Goal: Task Accomplishment & Management: Use online tool/utility

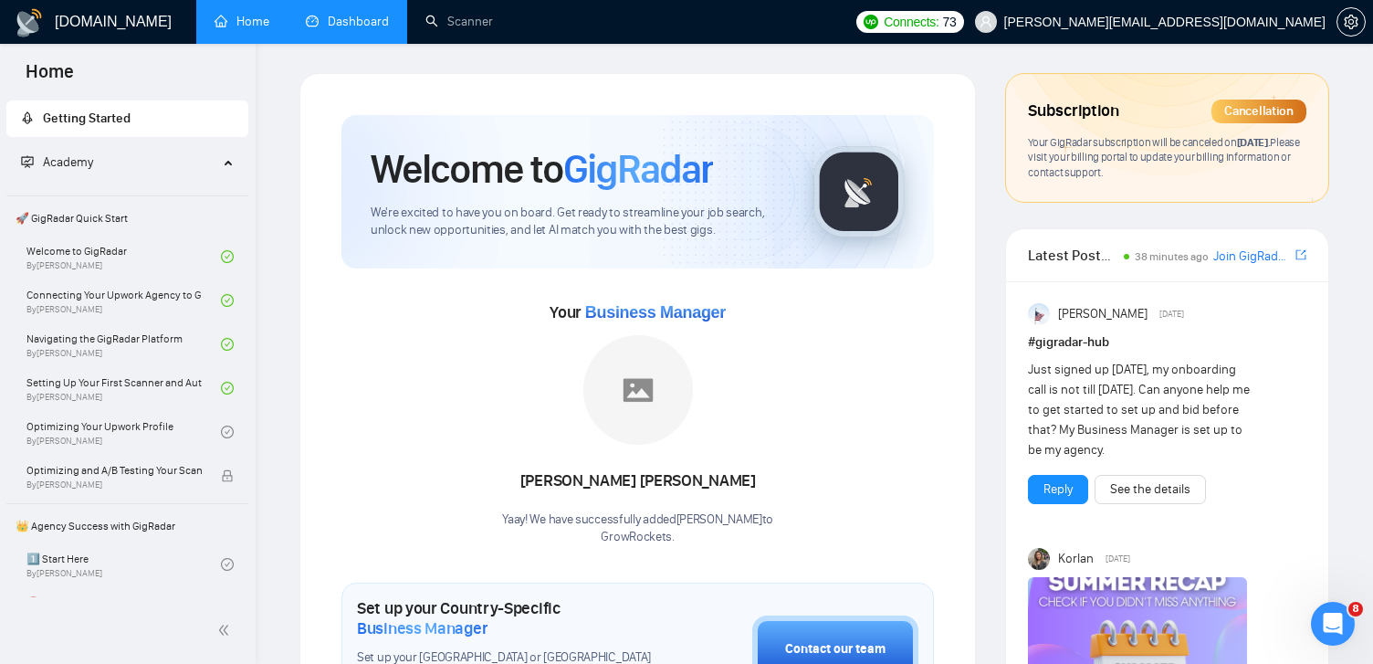
click at [336, 22] on link "Dashboard" at bounding box center [347, 22] width 83 height 16
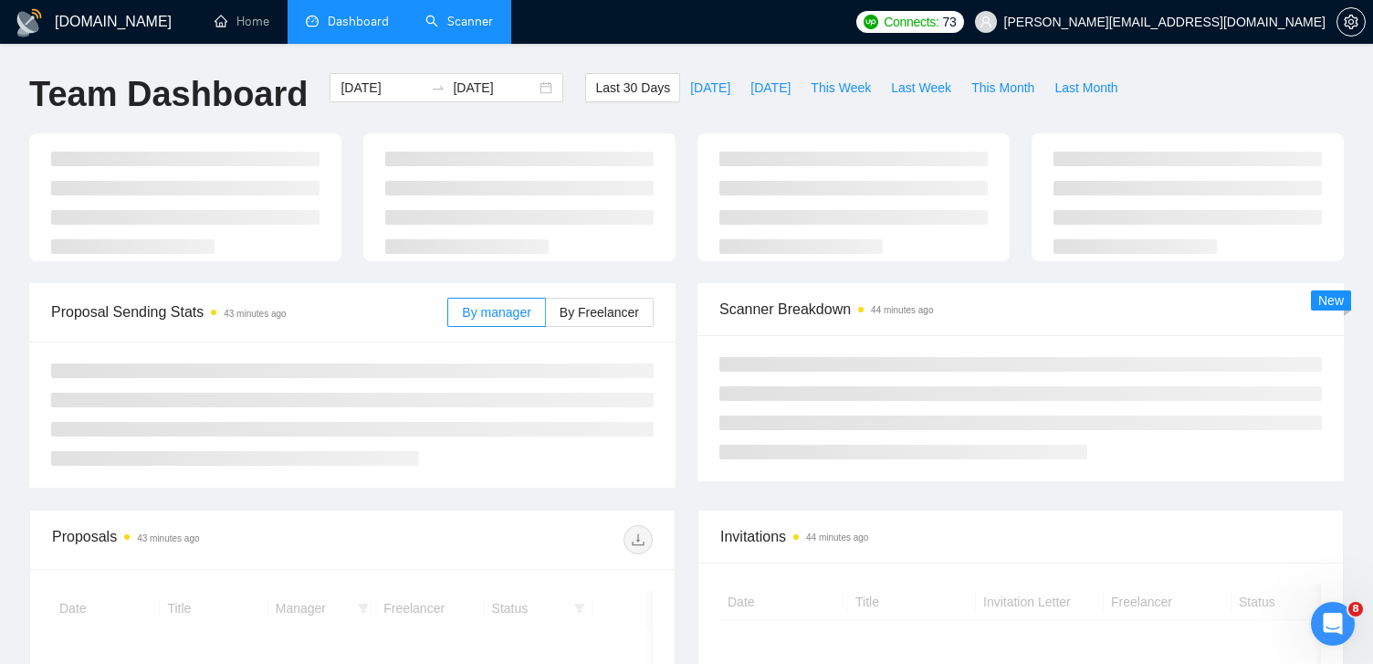
click at [458, 21] on link "Scanner" at bounding box center [460, 22] width 68 height 16
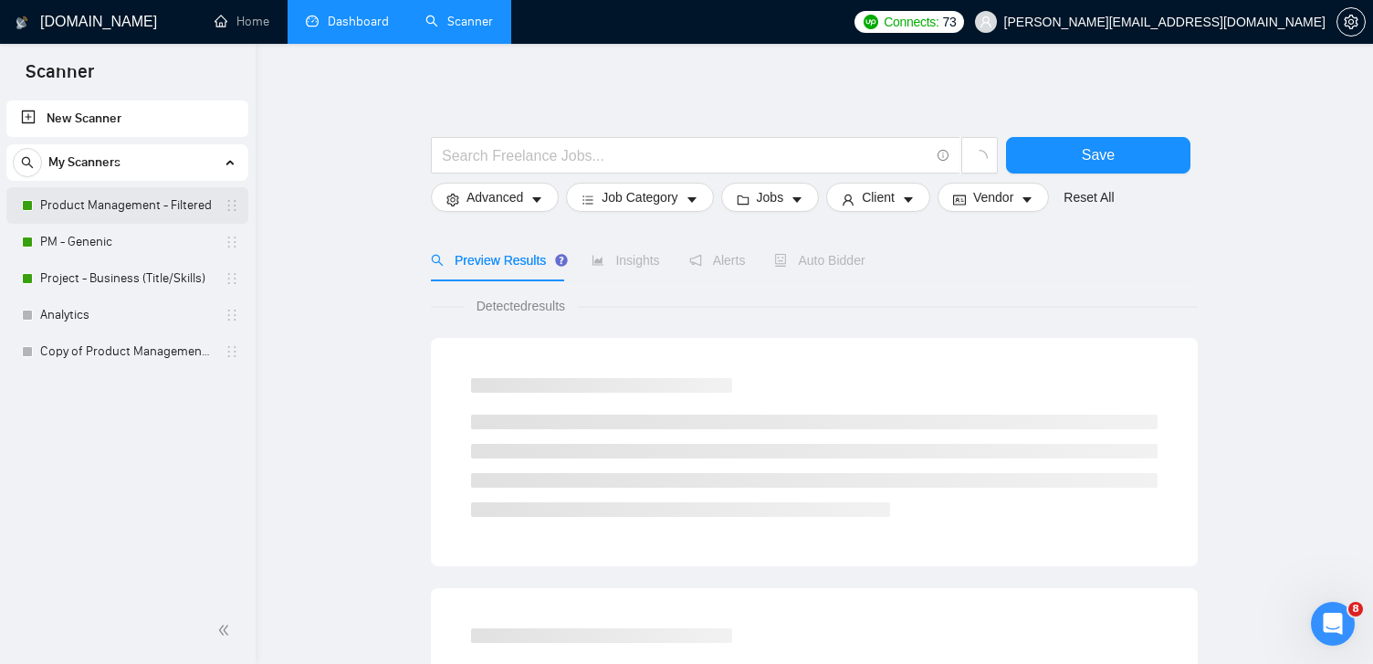
click at [134, 202] on link "Product Management - Filtered" at bounding box center [127, 205] width 174 height 37
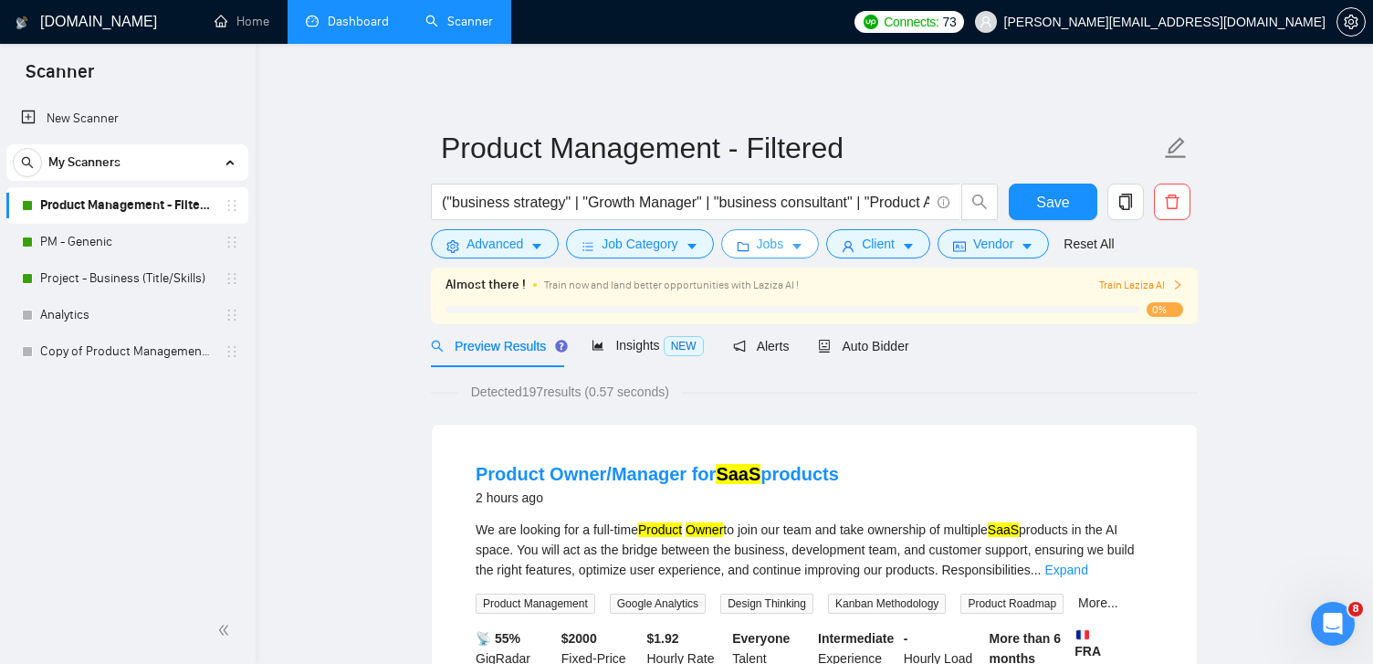
click at [776, 247] on span "Jobs" at bounding box center [770, 244] width 27 height 20
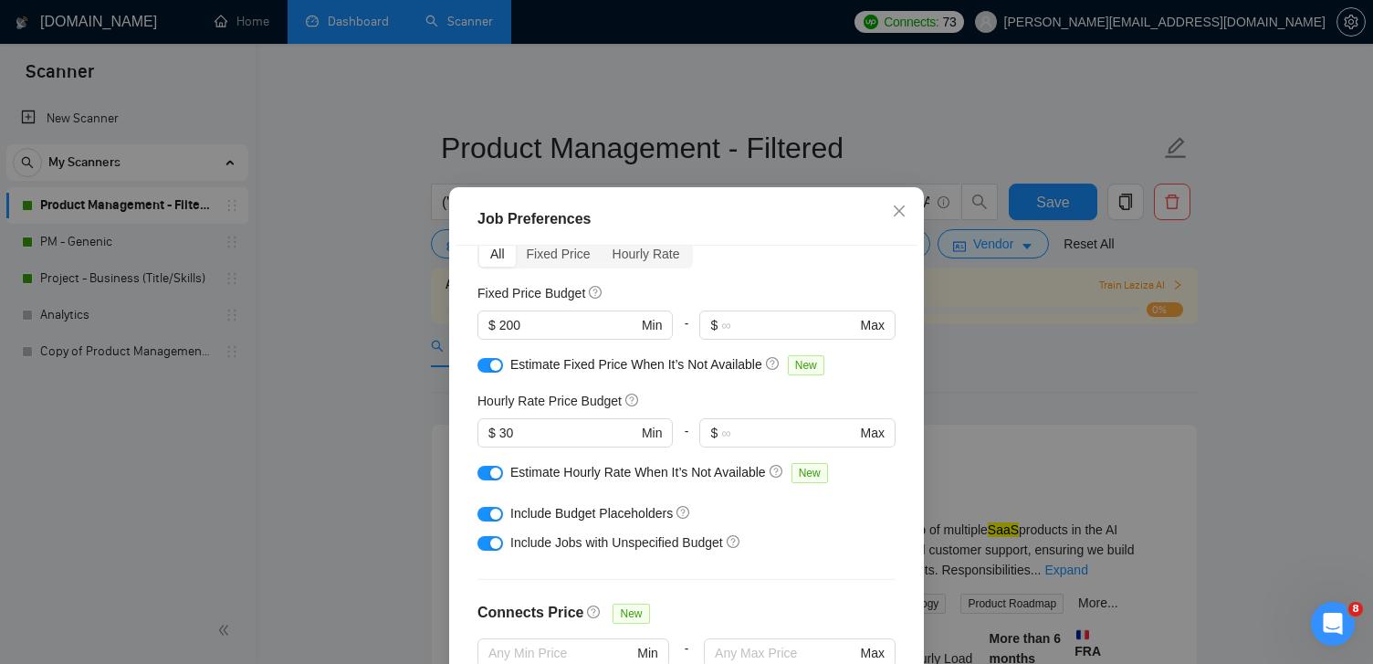
scroll to position [94, 0]
drag, startPoint x: 537, startPoint y: 322, endPoint x: 468, endPoint y: 322, distance: 69.4
click at [468, 322] on div "Budget Project Type All Fixed Price Hourly Rate Fixed Price Budget 200 $ 200 Mi…" at bounding box center [687, 478] width 462 height 465
type input "5"
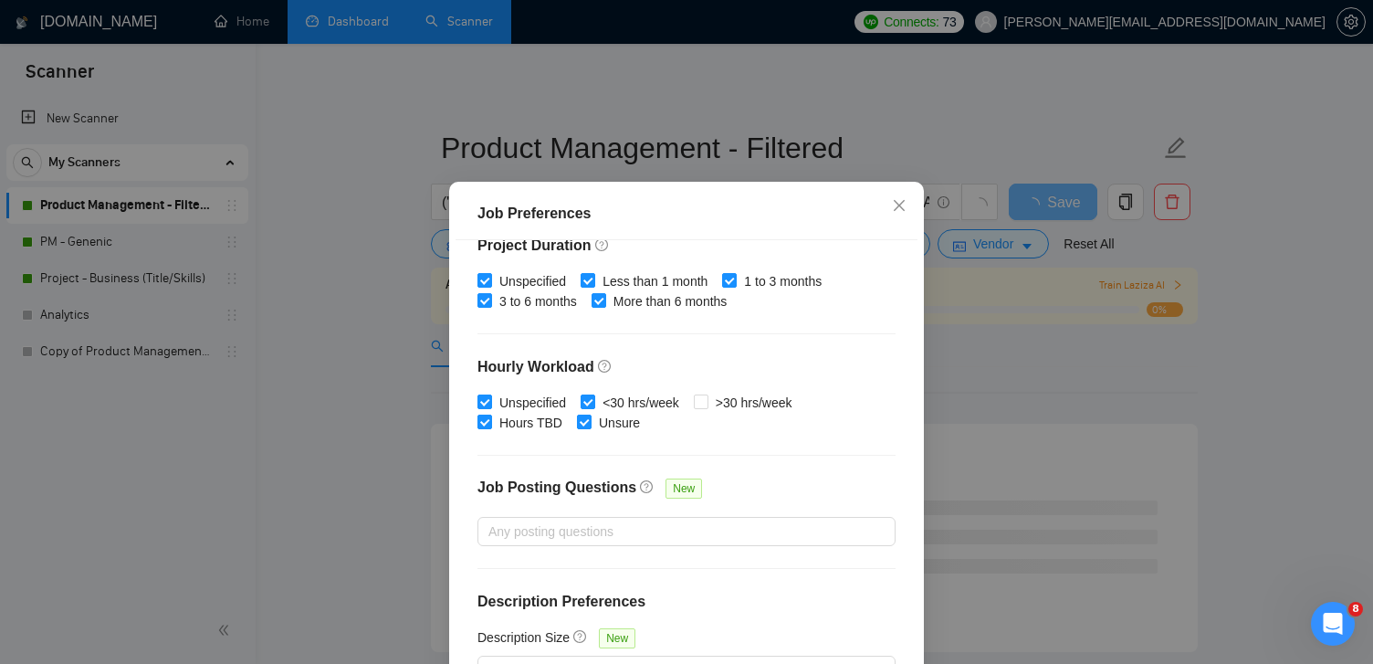
scroll to position [126, 0]
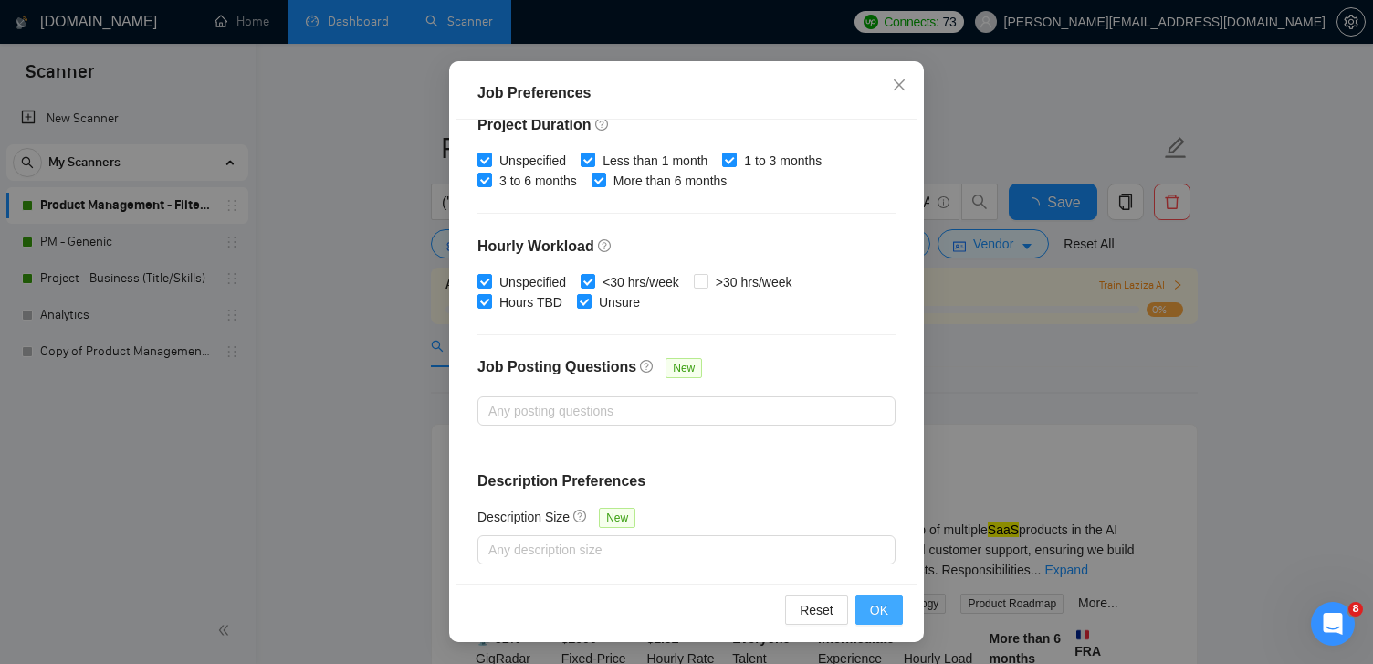
type input "300"
click at [881, 612] on span "OK" at bounding box center [879, 610] width 18 height 20
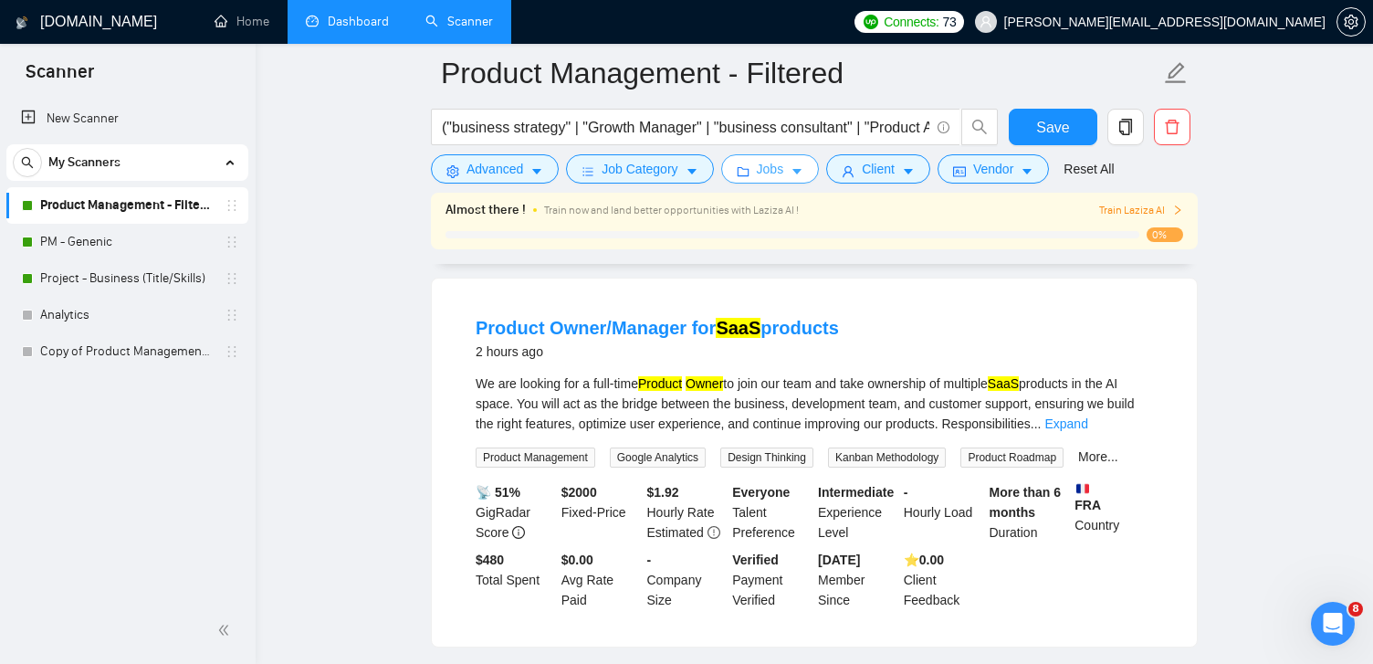
scroll to position [167, 0]
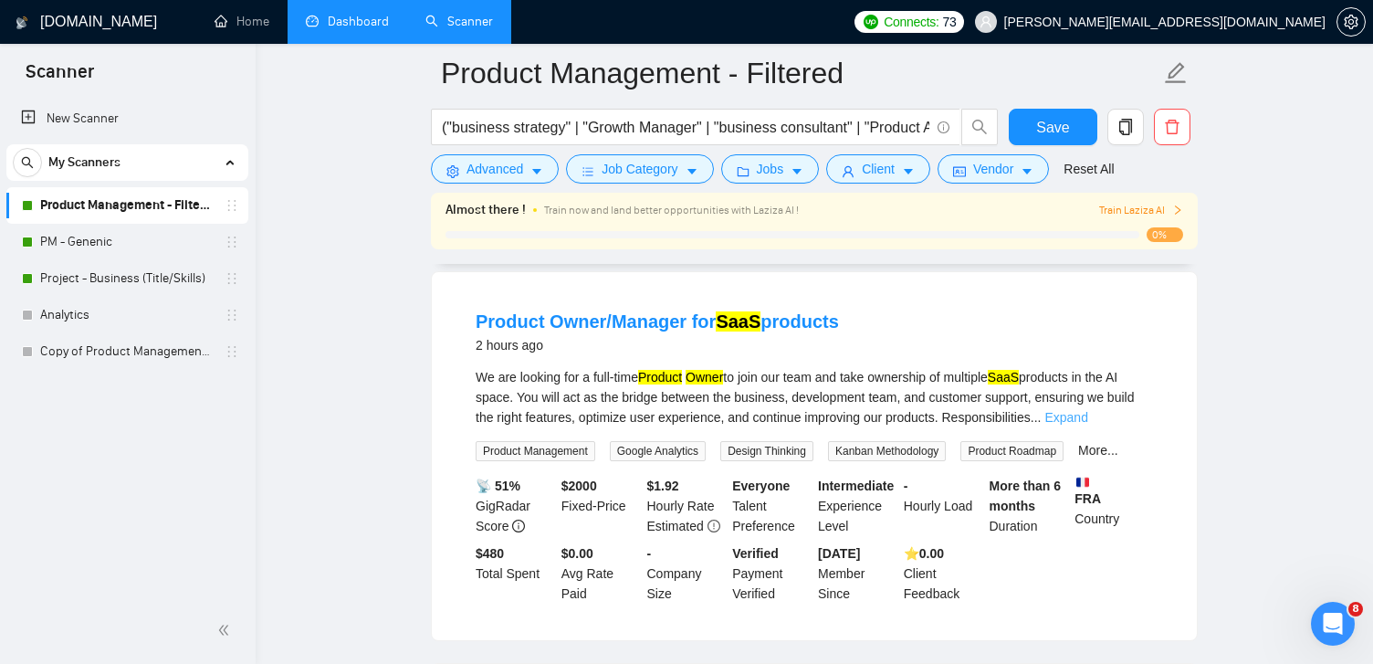
click at [1088, 420] on link "Expand" at bounding box center [1066, 417] width 43 height 15
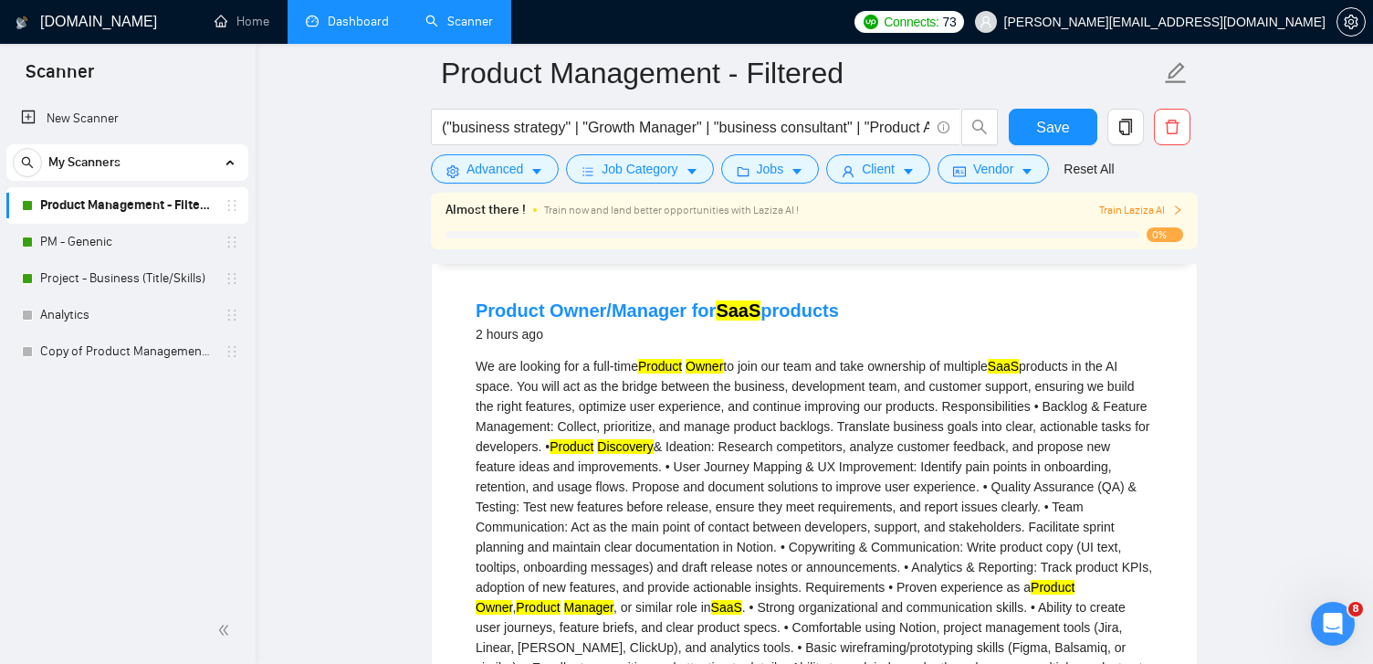
scroll to position [0, 0]
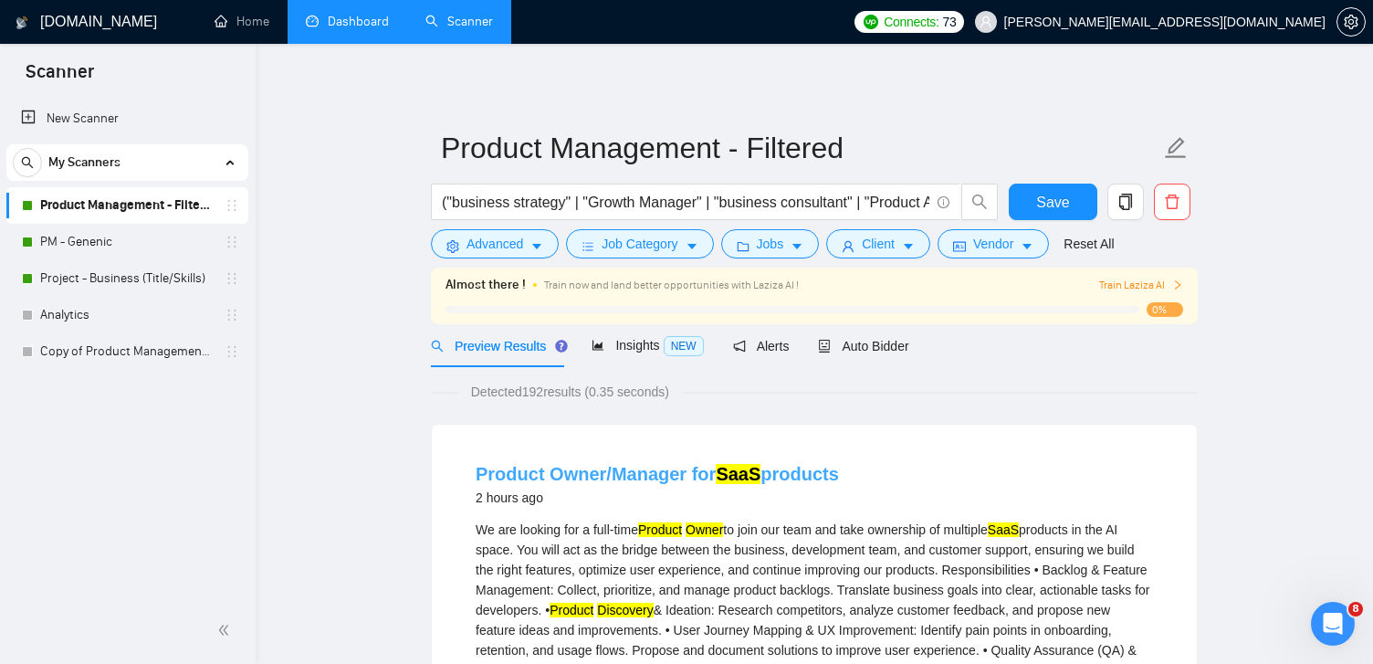
click at [602, 474] on link "Product Owner/Manager for SaaS products" at bounding box center [657, 474] width 363 height 20
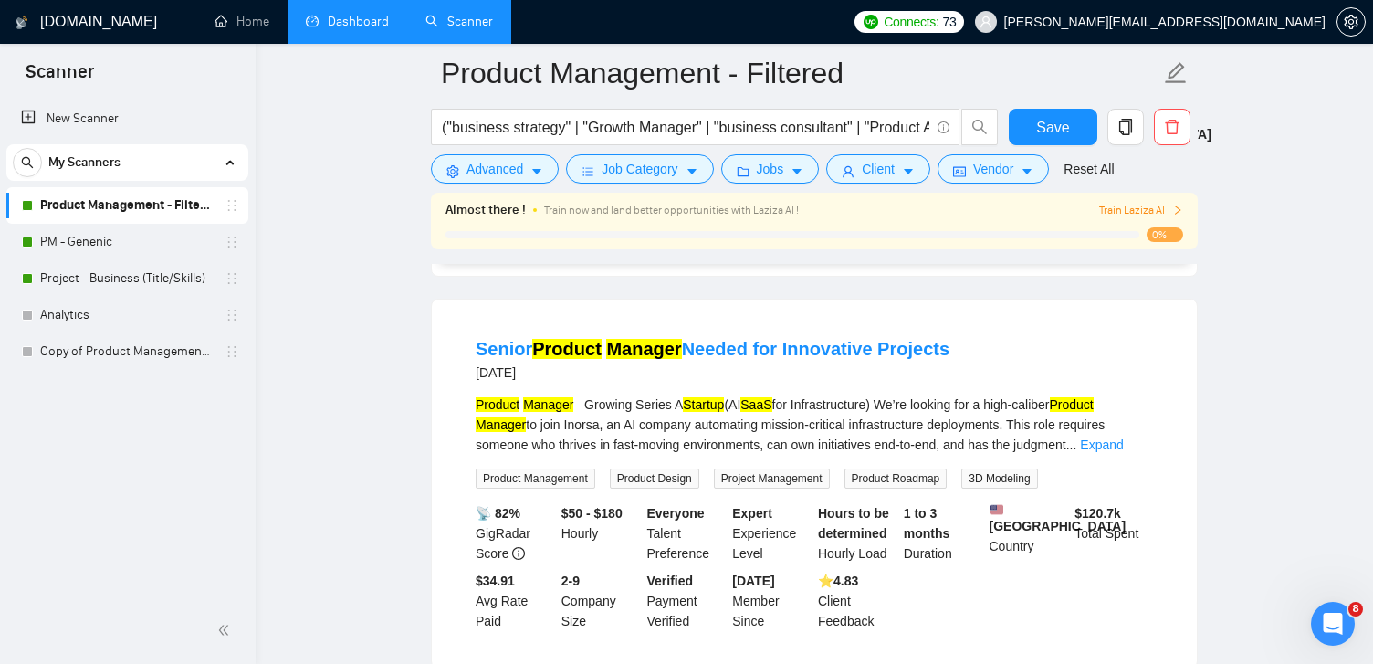
scroll to position [2050, 0]
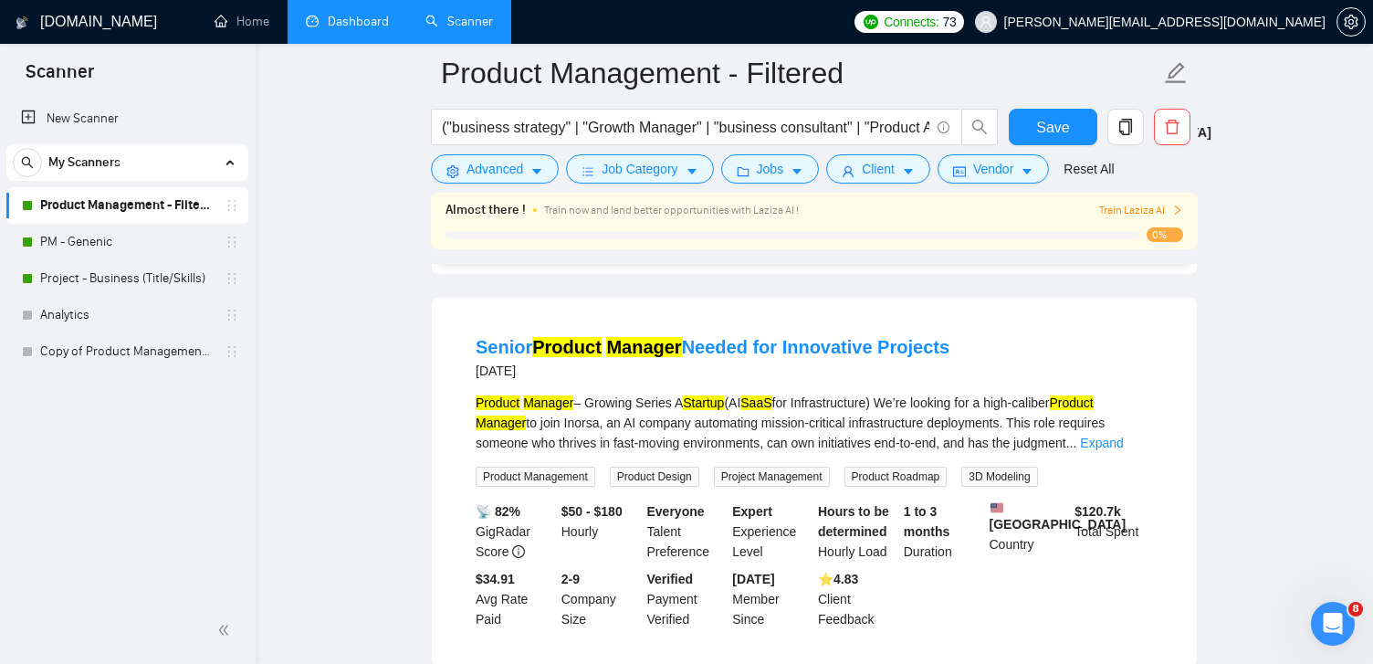
click at [86, 159] on span "My Scanners" at bounding box center [84, 162] width 72 height 37
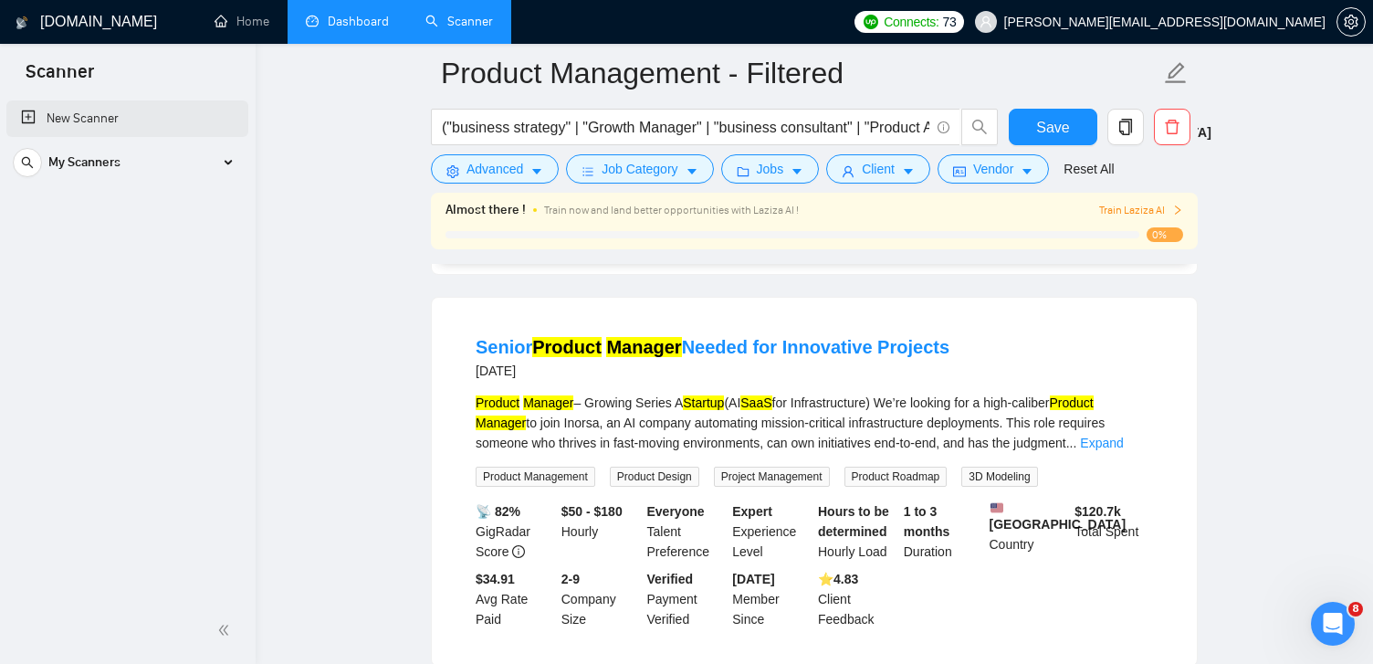
click at [94, 125] on link "New Scanner" at bounding box center [127, 118] width 213 height 37
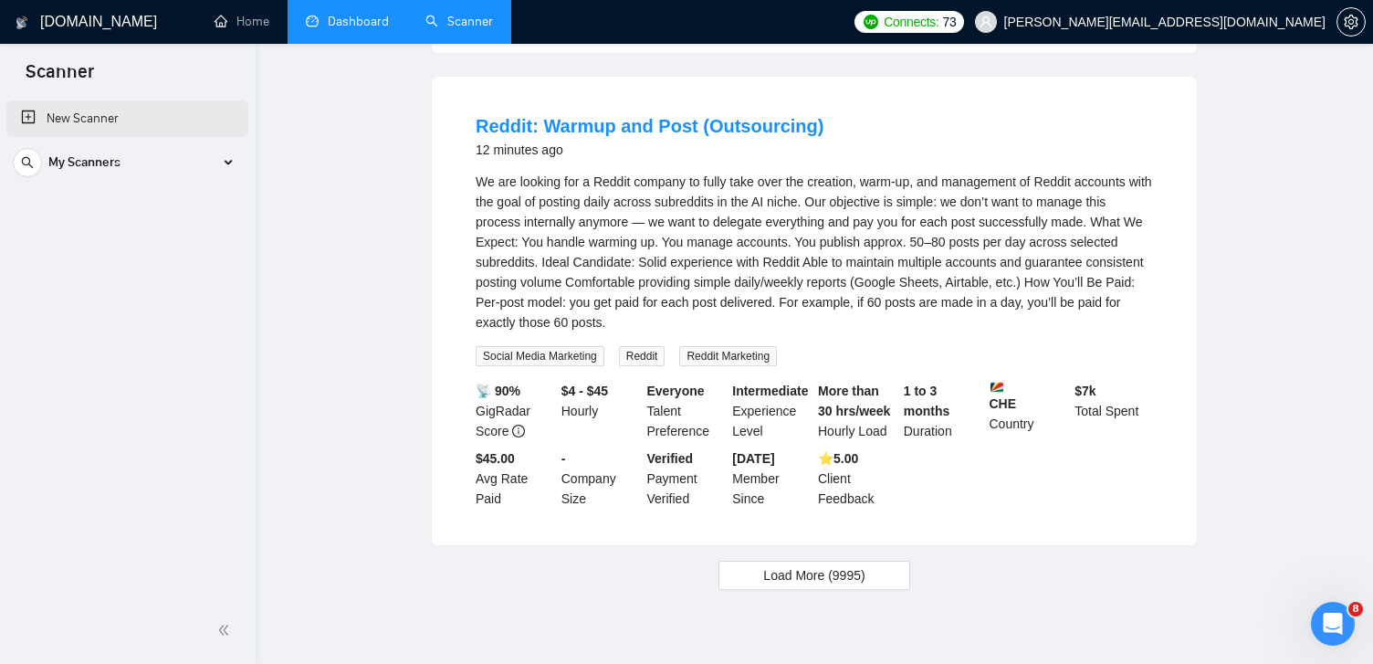
scroll to position [1088, 0]
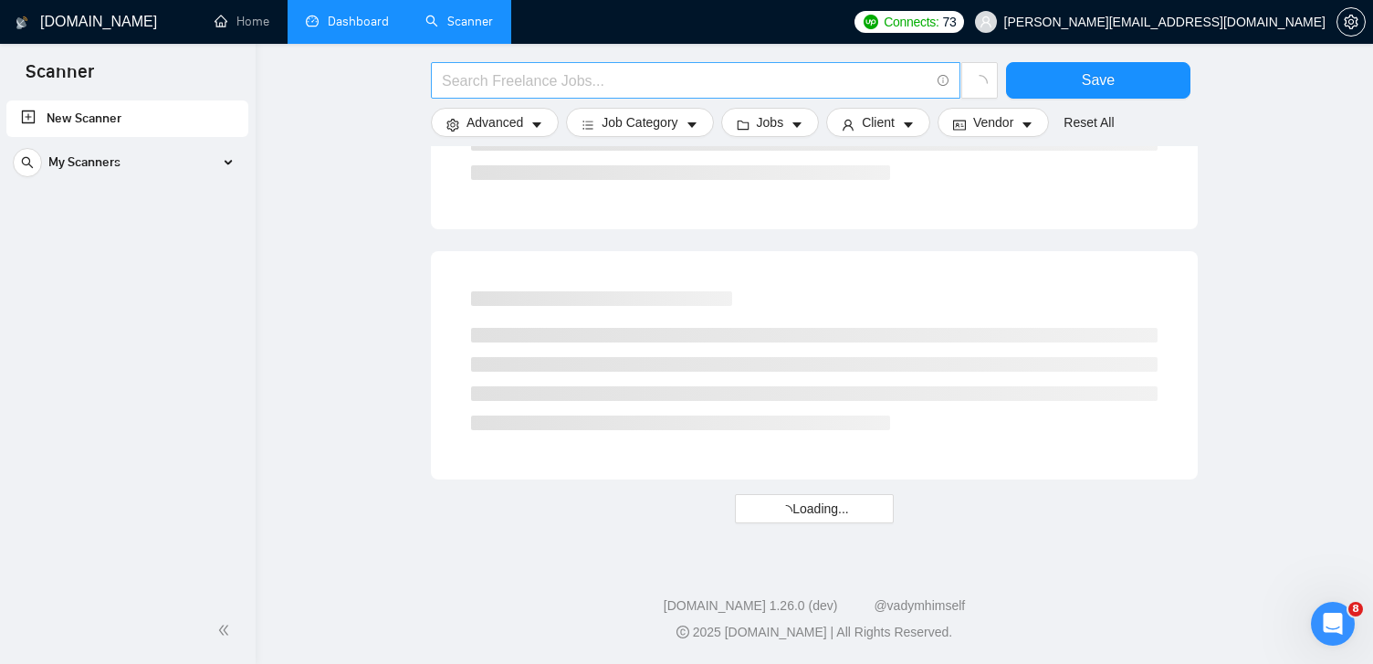
click at [552, 77] on input "text" at bounding box center [686, 80] width 488 height 23
type input "AI automation"
click at [508, 121] on span "Advanced" at bounding box center [495, 122] width 57 height 20
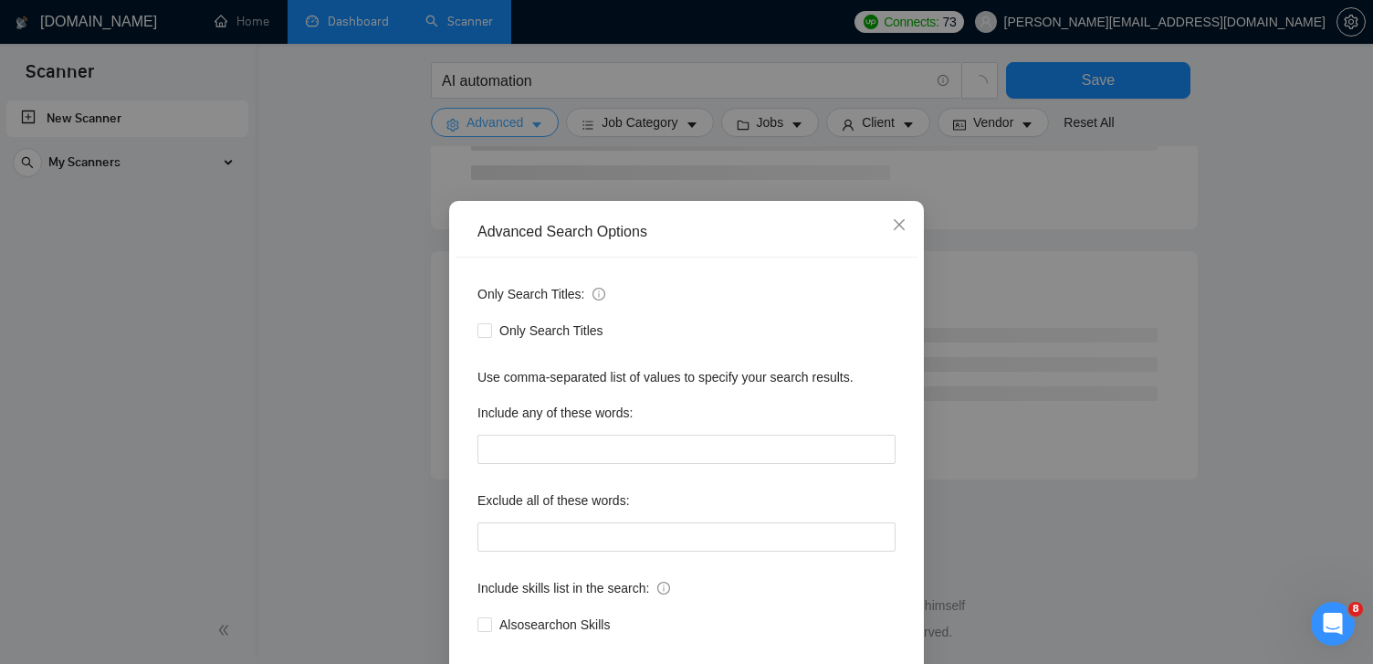
click at [508, 121] on div "Advanced Search Options Only Search Titles: Only Search Titles Use comma-separa…" at bounding box center [686, 332] width 1373 height 664
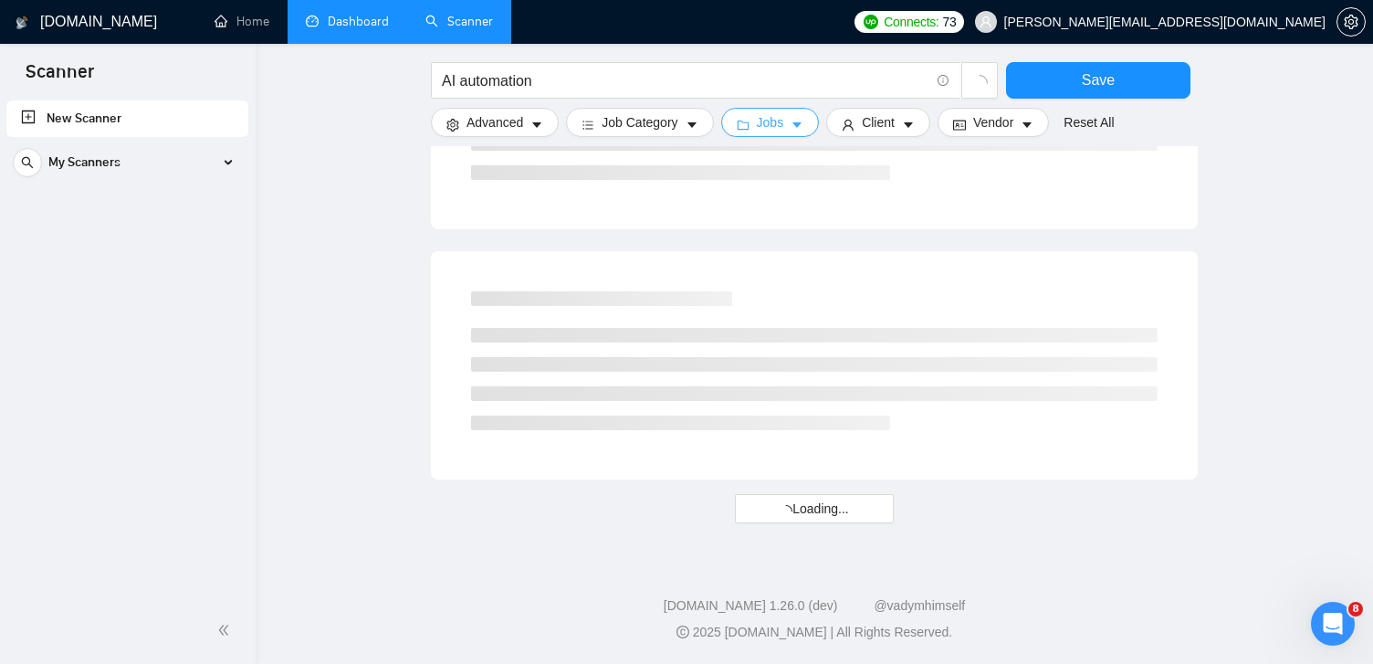
click at [794, 121] on button "Jobs" at bounding box center [770, 122] width 99 height 29
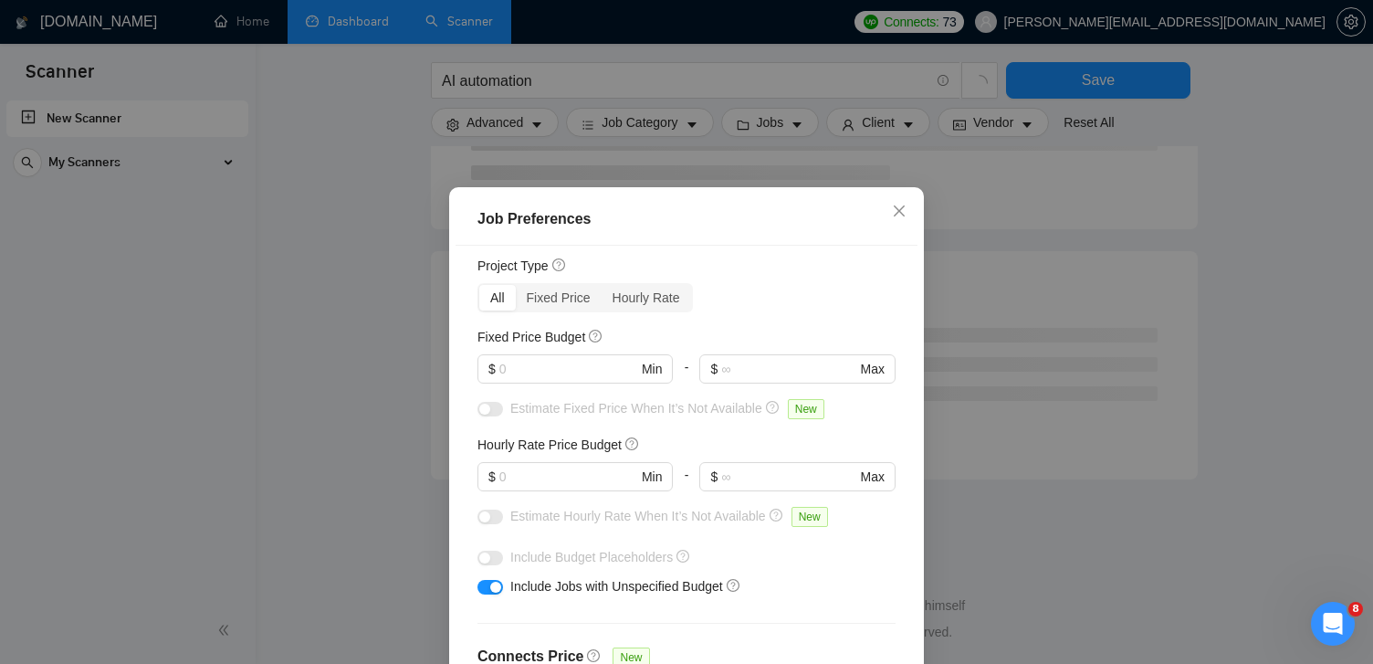
scroll to position [0, 0]
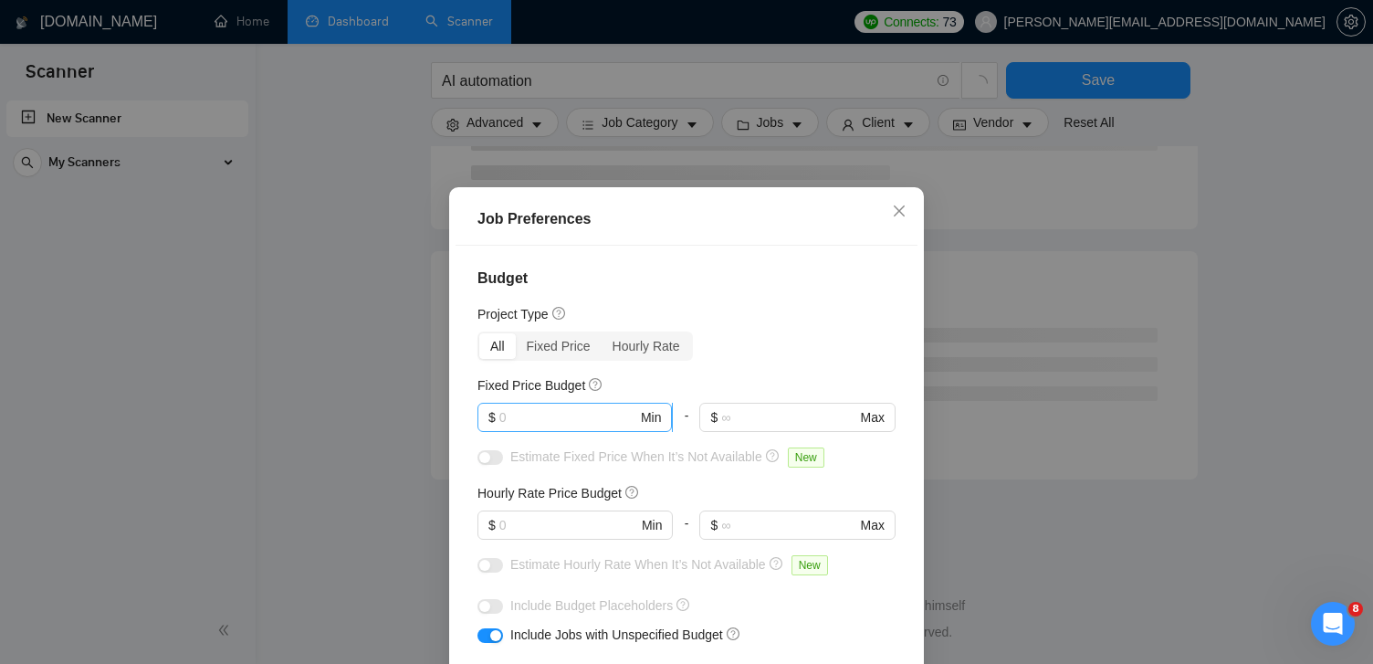
click at [550, 423] on input "text" at bounding box center [569, 417] width 138 height 20
type input "500"
click at [759, 356] on div "All Fixed Price Hourly Rate" at bounding box center [687, 345] width 418 height 29
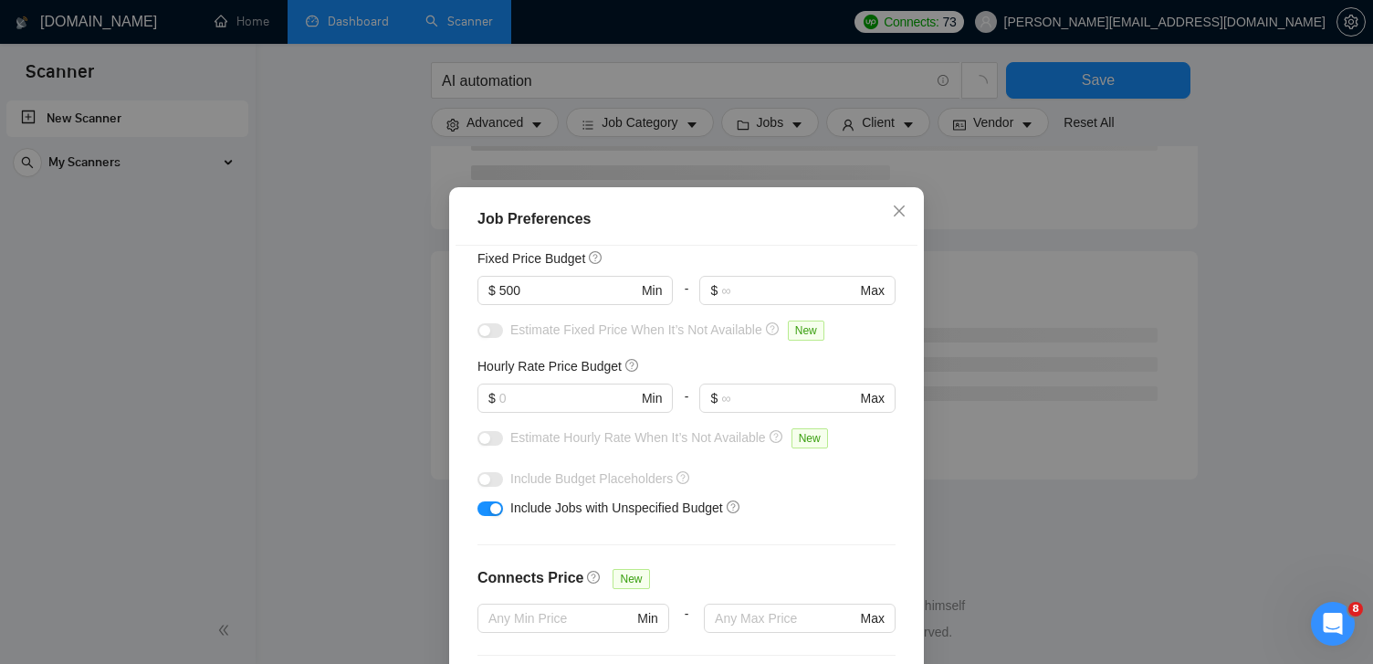
scroll to position [142, 0]
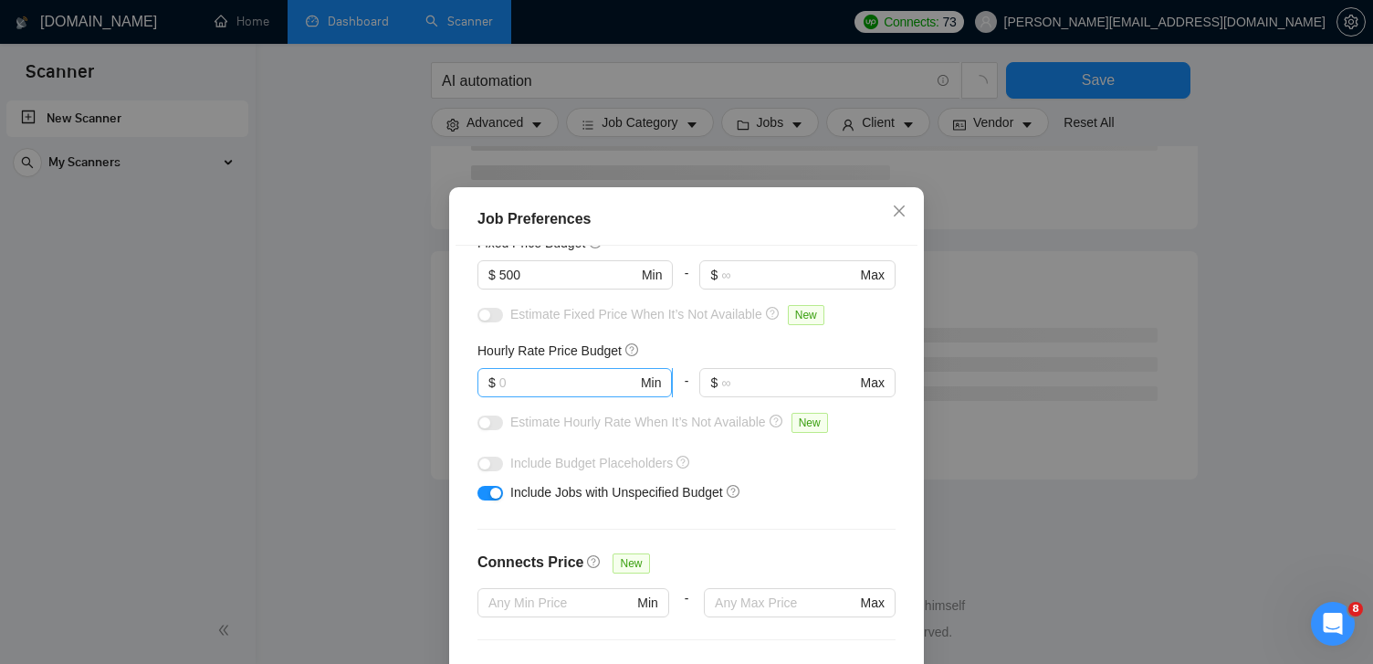
click at [564, 384] on input "text" at bounding box center [569, 383] width 138 height 20
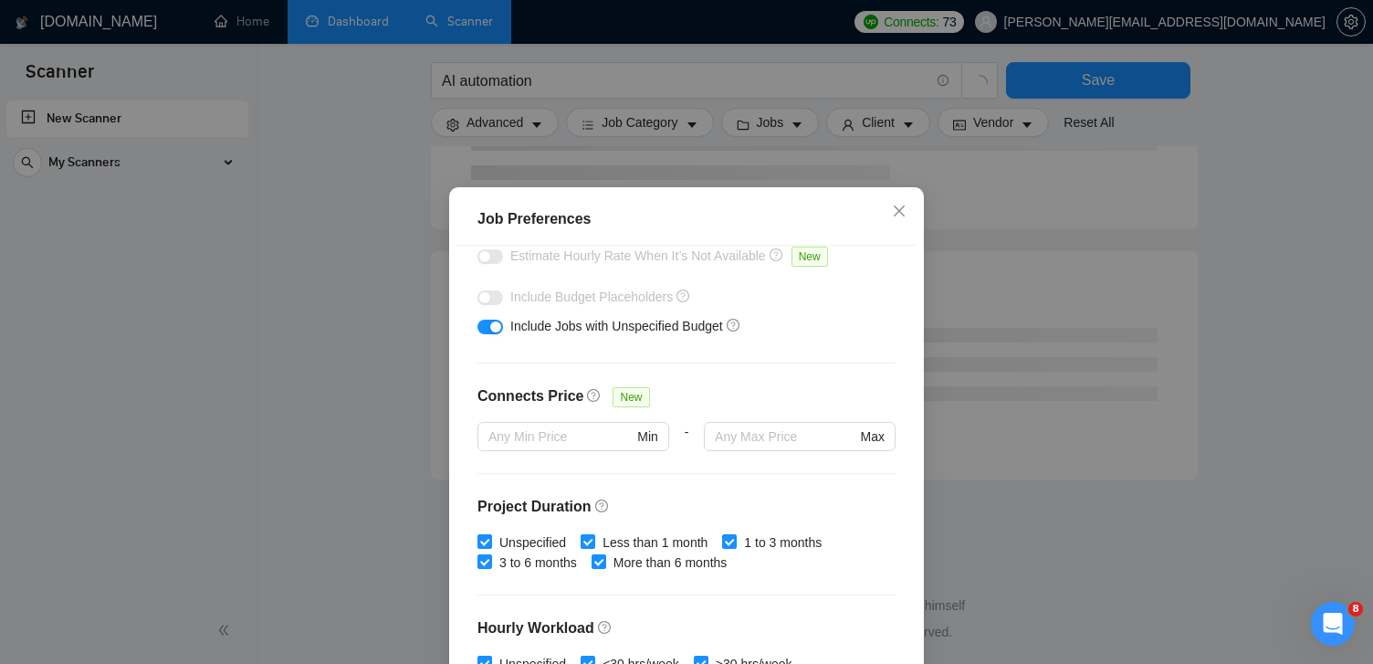
scroll to position [313, 0]
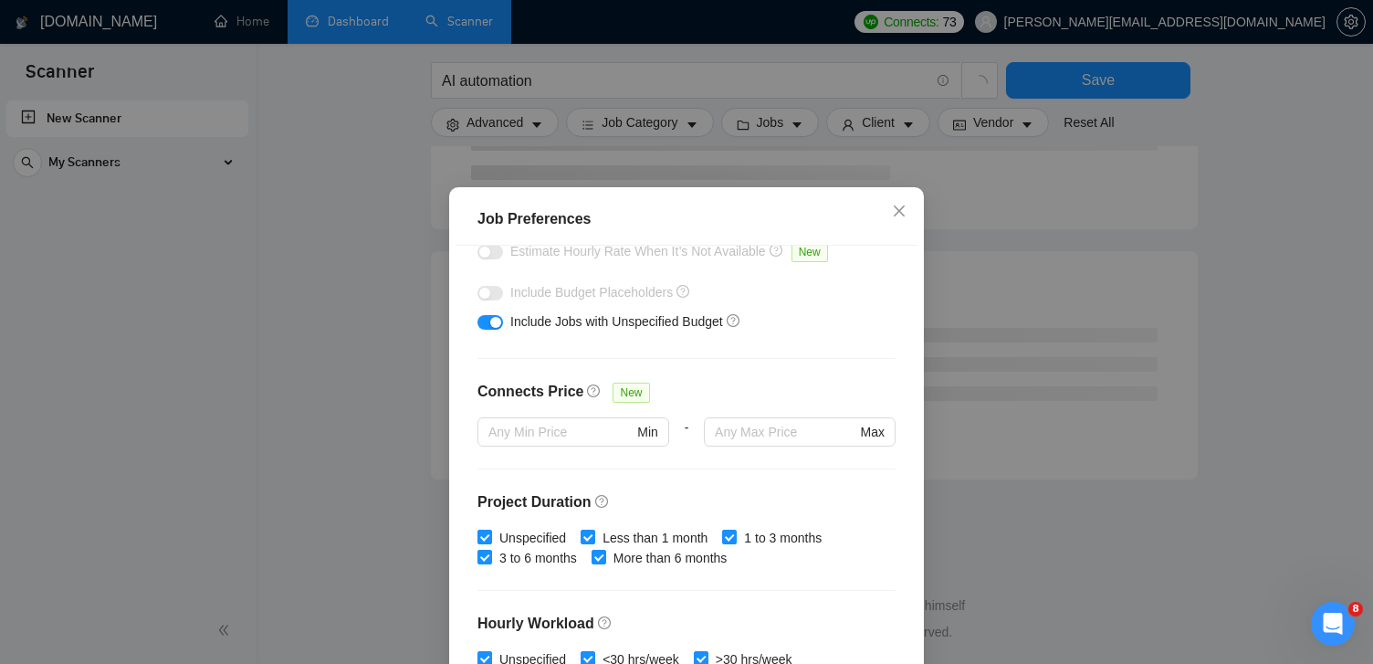
type input "40"
click at [597, 347] on div "Budget Project Type All Fixed Price Hourly Rate Fixed Price Budget $ 500 Min - …" at bounding box center [687, 478] width 462 height 465
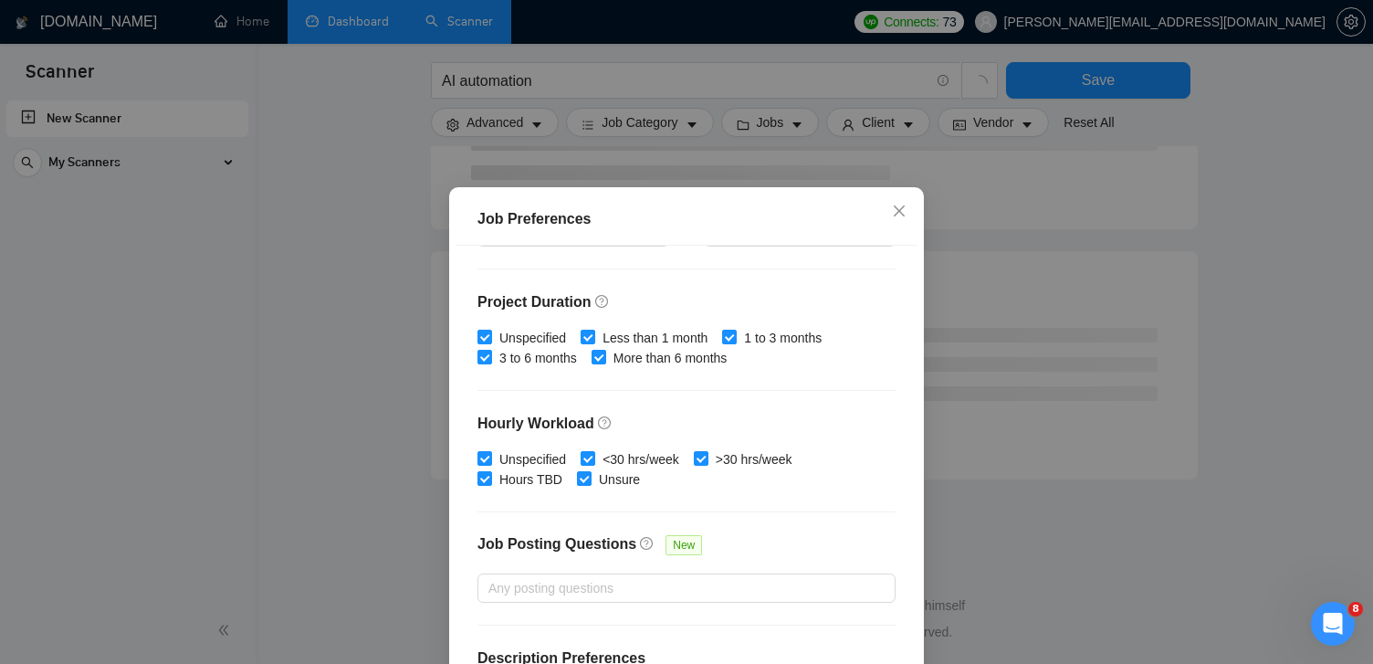
scroll to position [537, 0]
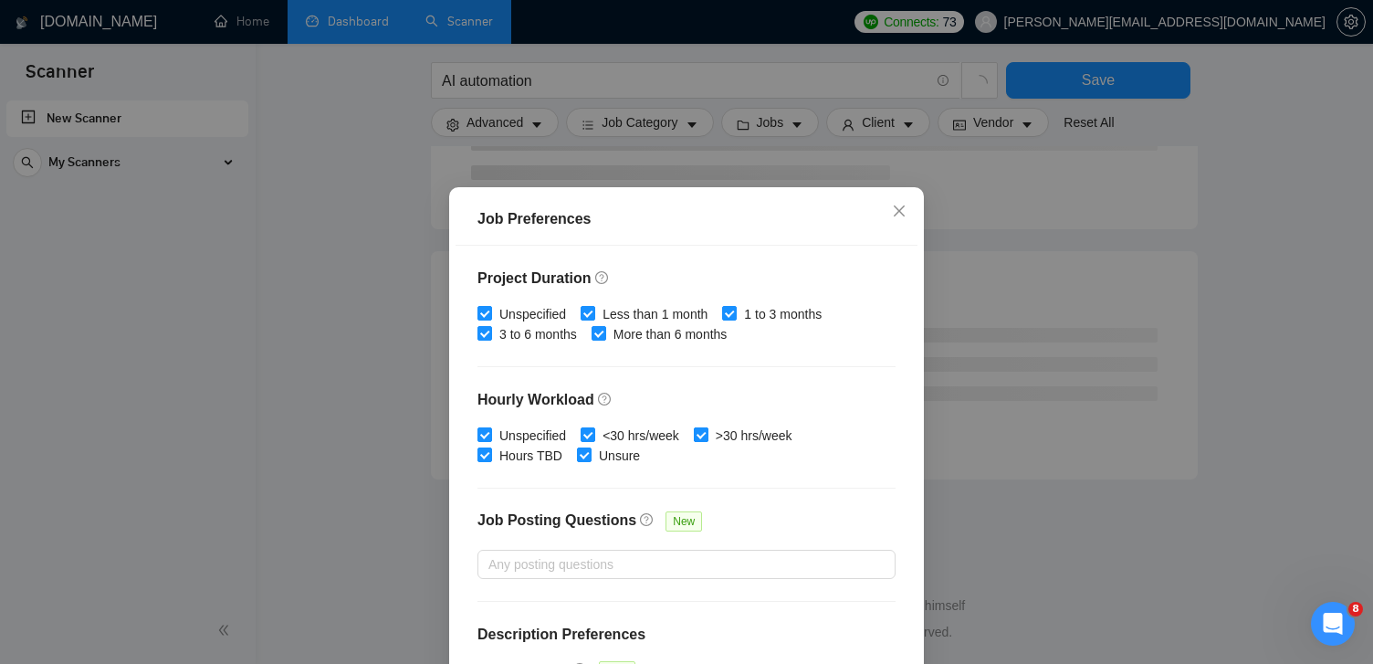
click at [707, 436] on input ">30 hrs/week" at bounding box center [700, 433] width 13 height 13
checkbox input "false"
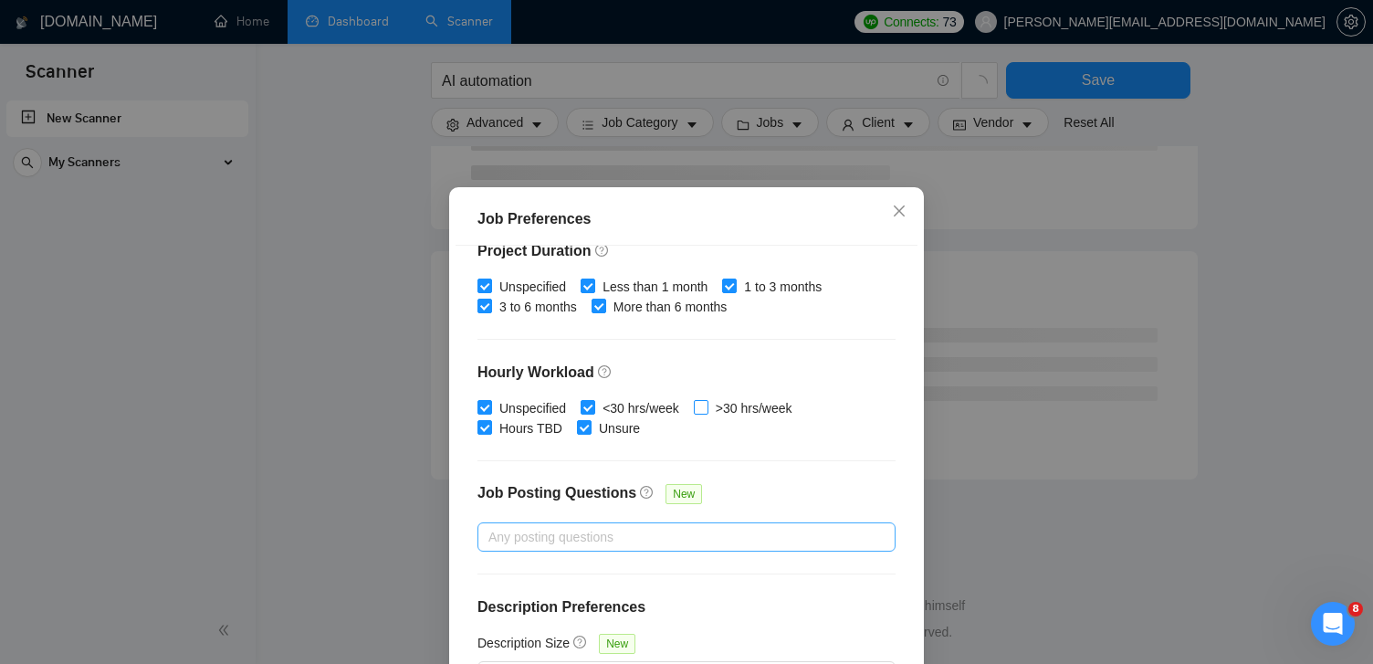
scroll to position [126, 0]
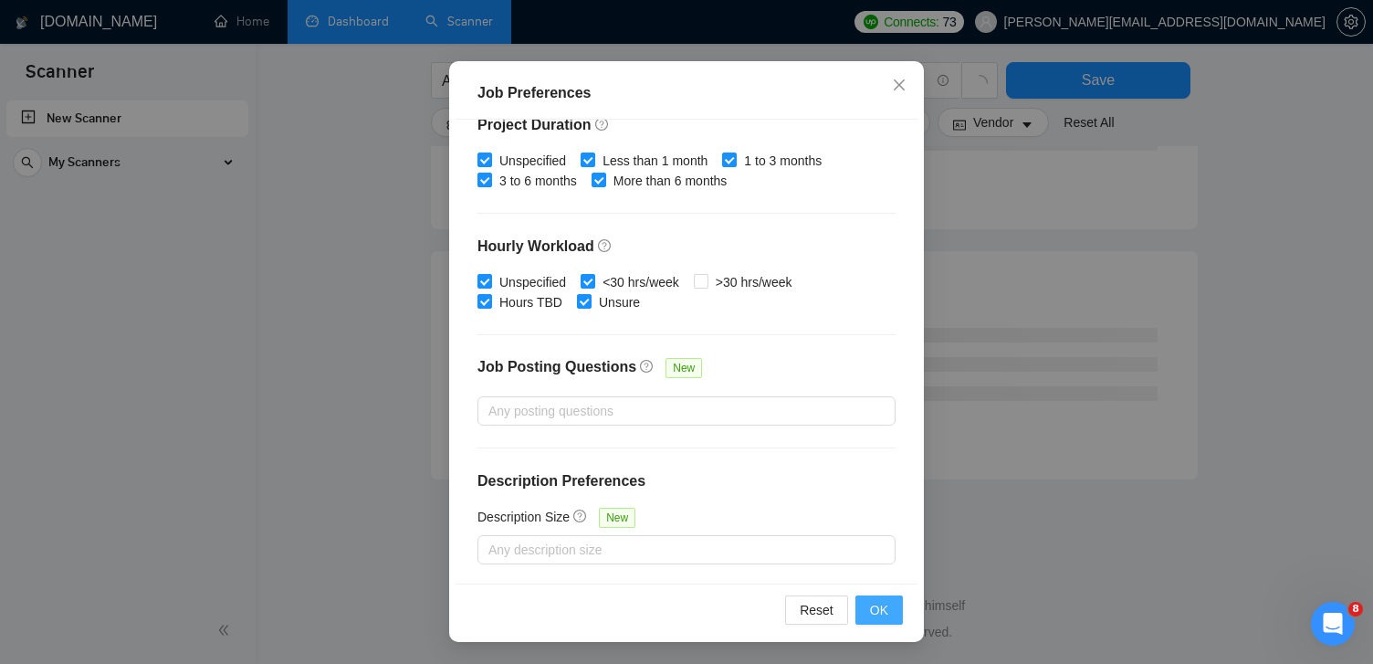
click at [875, 613] on span "OK" at bounding box center [879, 610] width 18 height 20
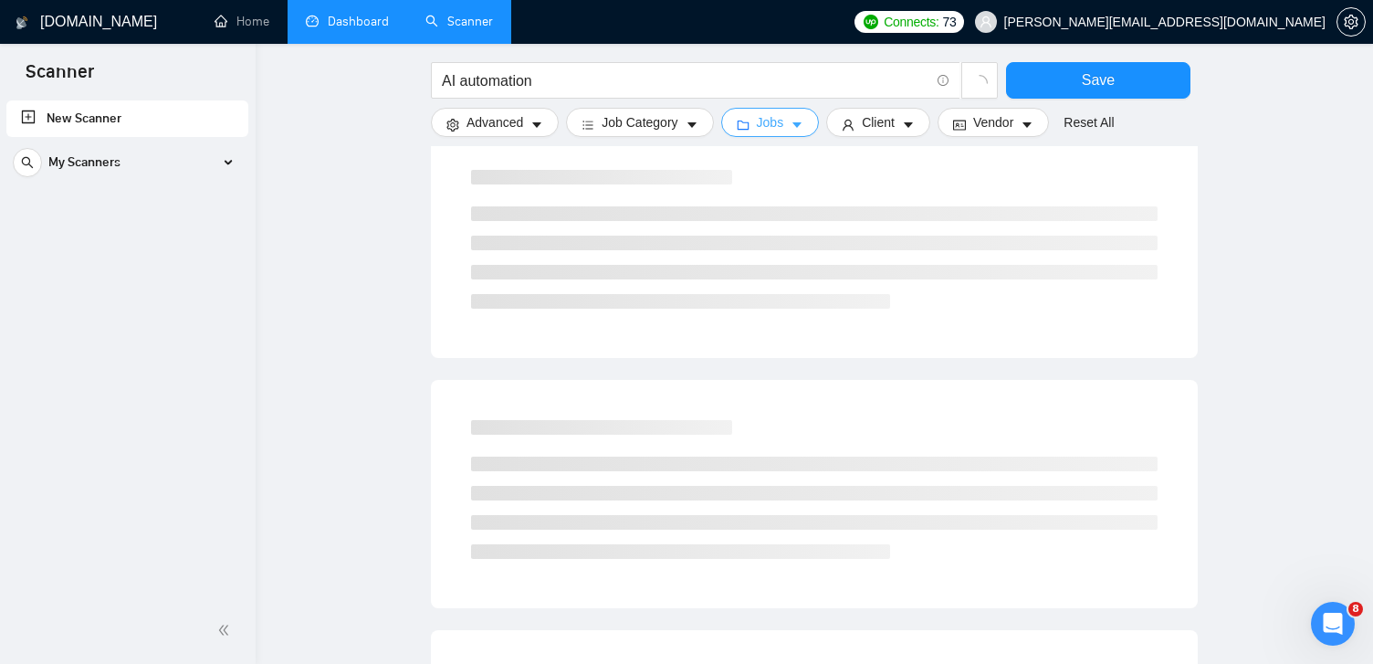
scroll to position [698, 0]
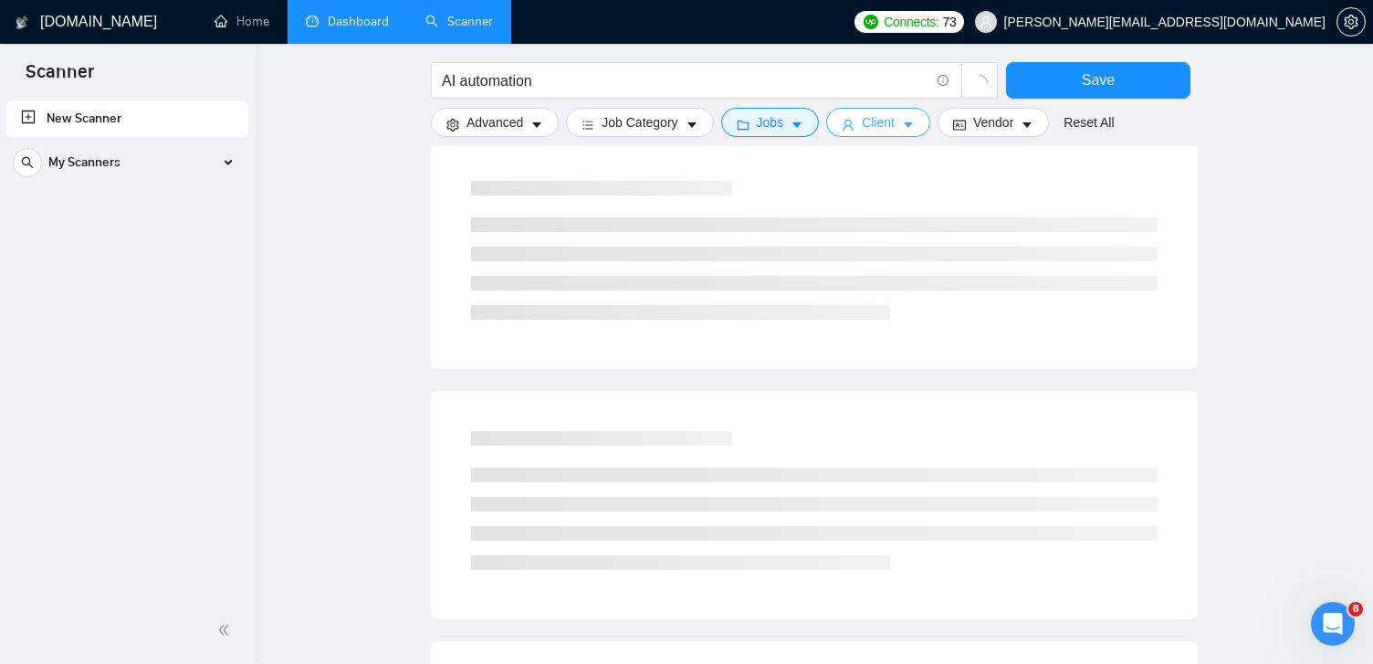
click at [895, 123] on span "Client" at bounding box center [878, 122] width 33 height 20
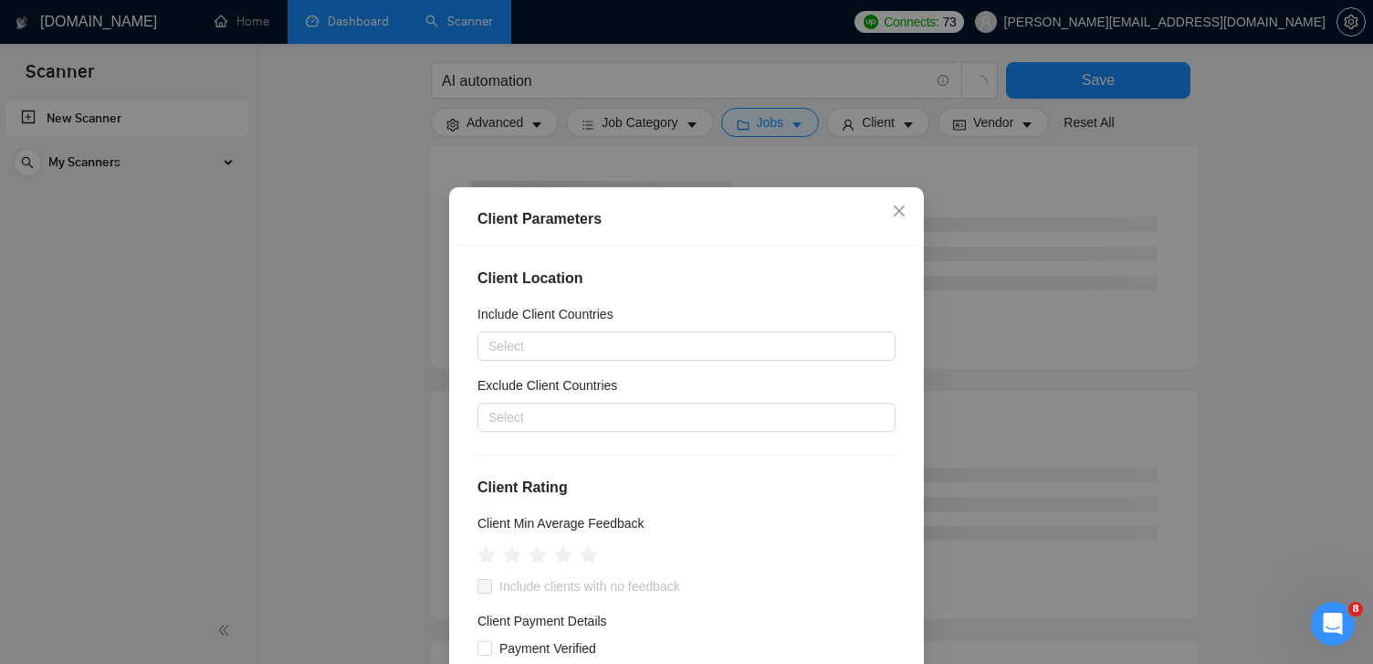
click at [997, 126] on div "Client Parameters Client Location Include Client Countries Select Exclude Clien…" at bounding box center [686, 332] width 1373 height 664
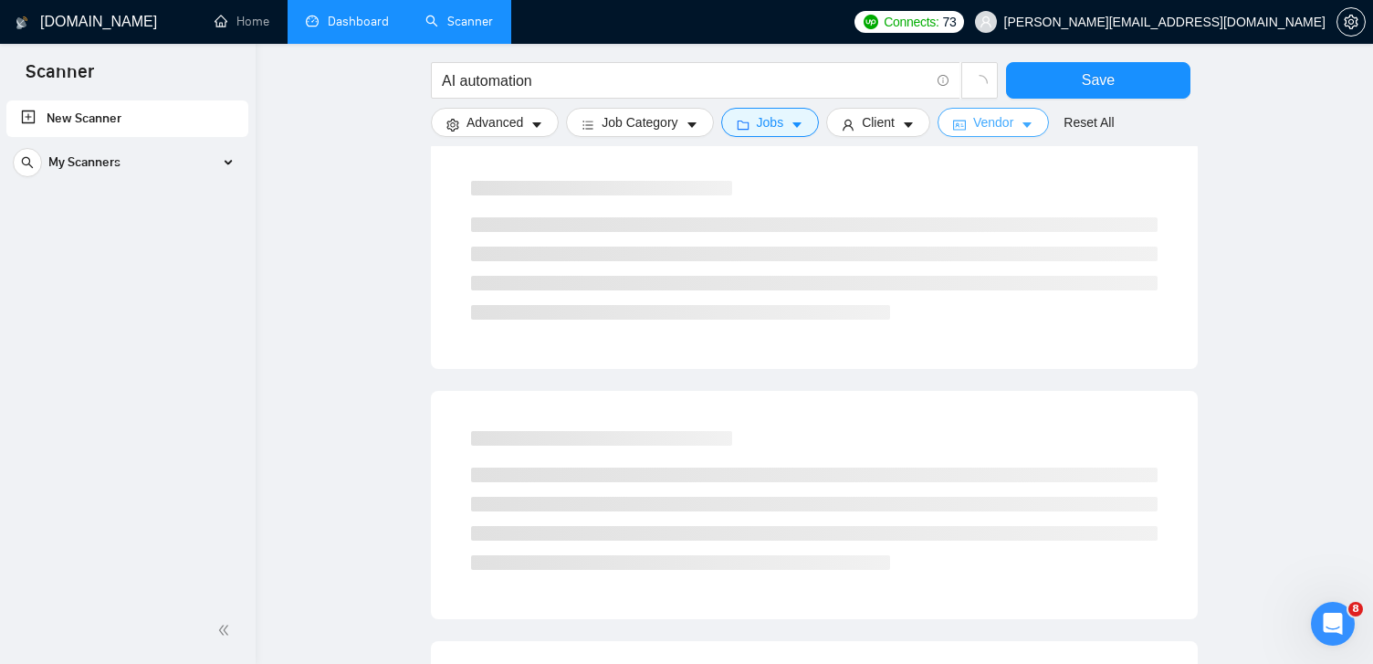
click at [993, 126] on span "Vendor" at bounding box center [993, 122] width 40 height 20
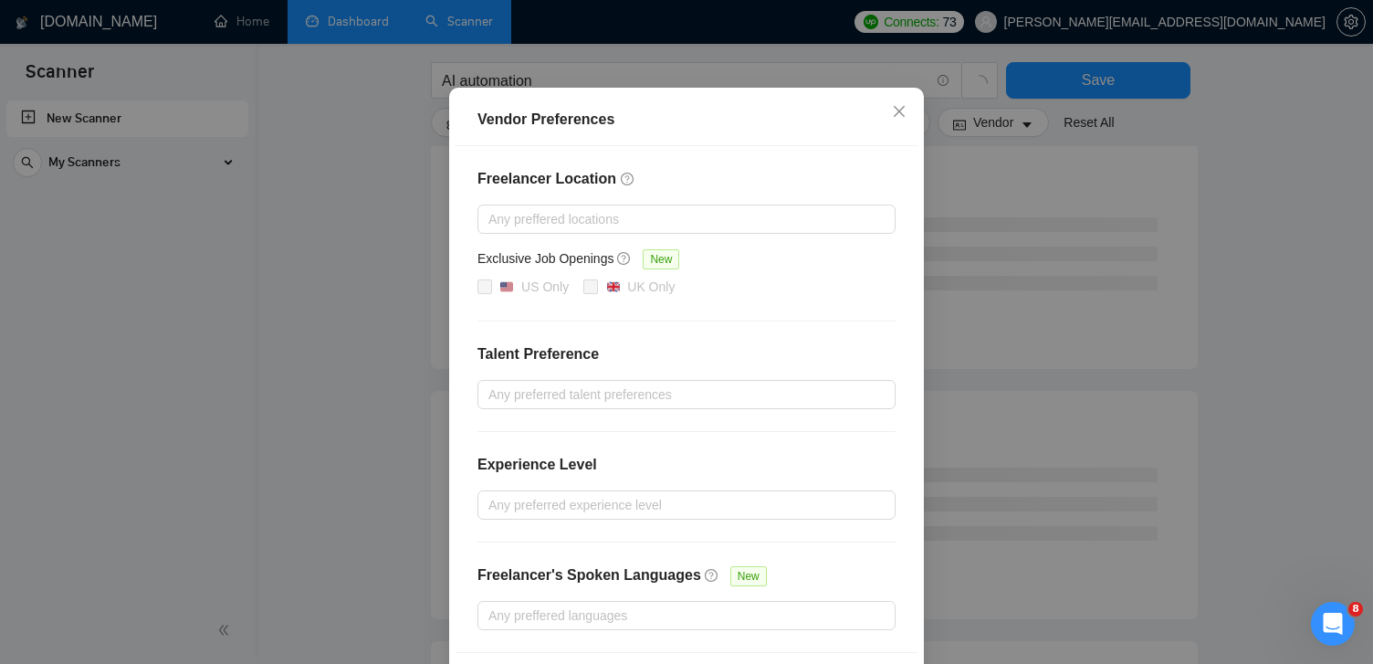
scroll to position [181, 0]
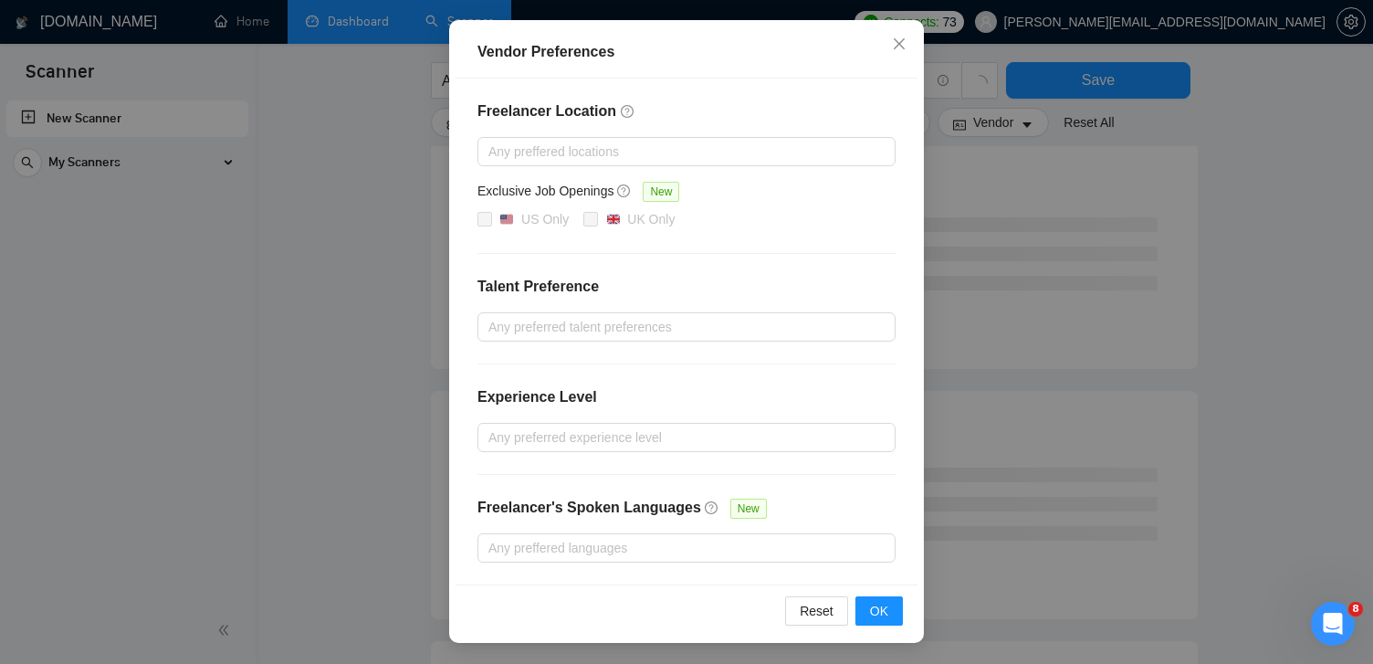
click at [950, 214] on div "Vendor Preferences Freelancer Location Any preffered locations Exclusive Job Op…" at bounding box center [686, 332] width 1373 height 664
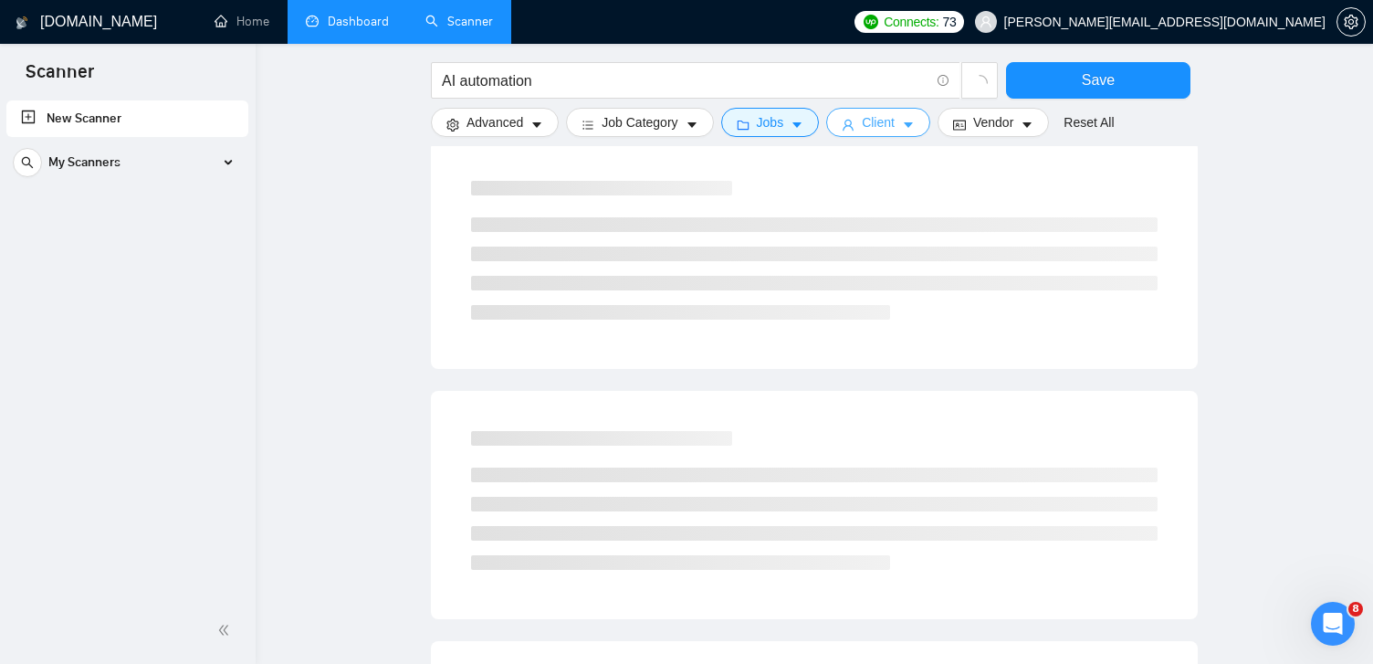
click at [907, 126] on button "Client" at bounding box center [878, 122] width 104 height 29
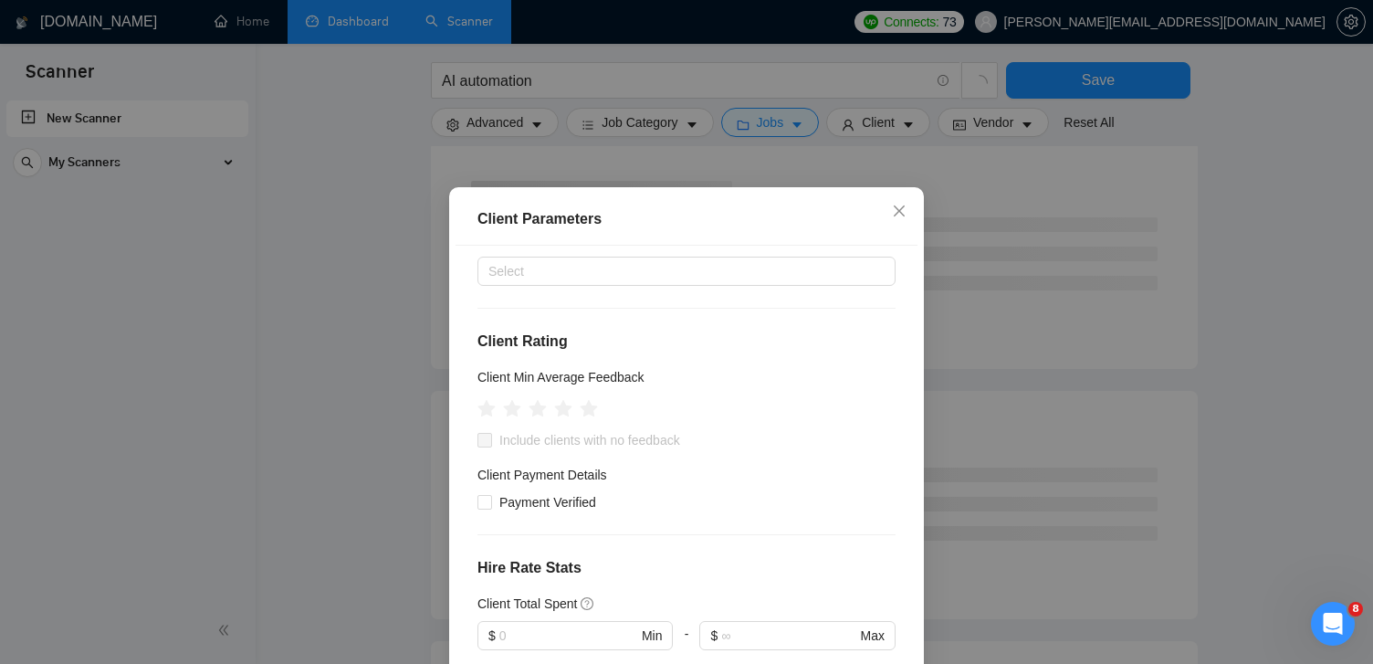
scroll to position [151, 0]
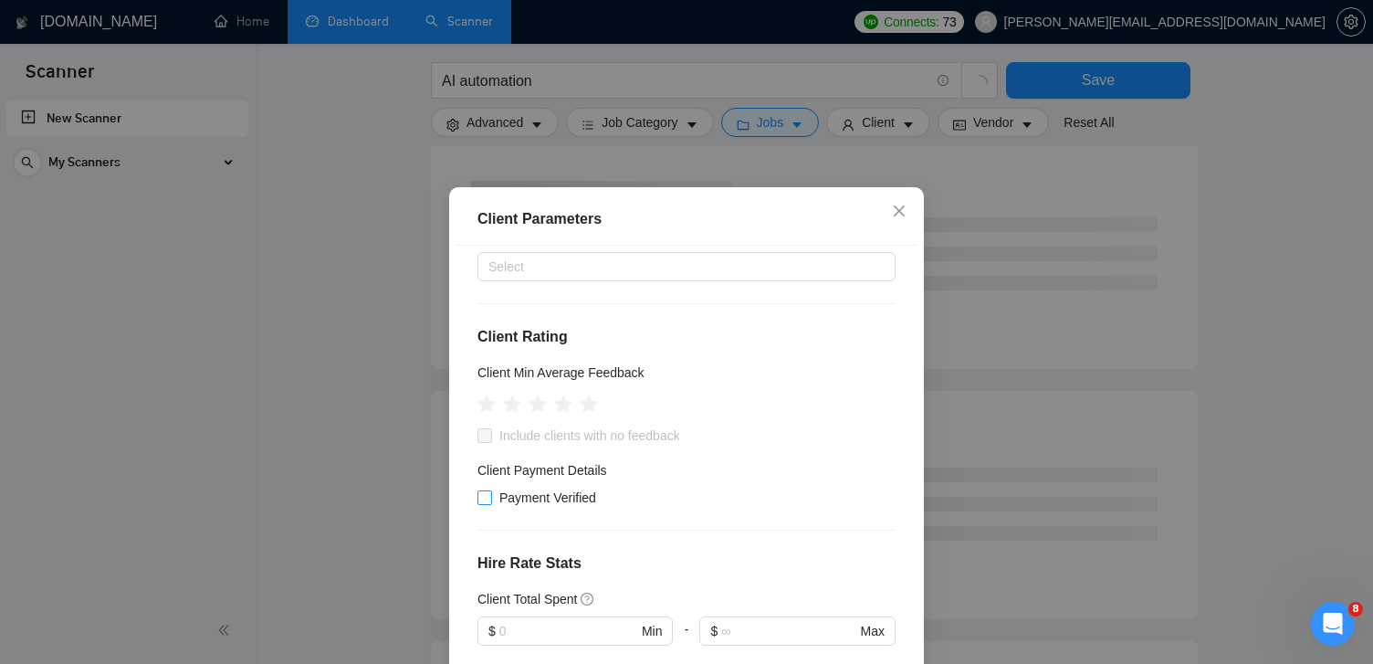
click at [484, 495] on input "Payment Verified" at bounding box center [484, 496] width 13 height 13
checkbox input "true"
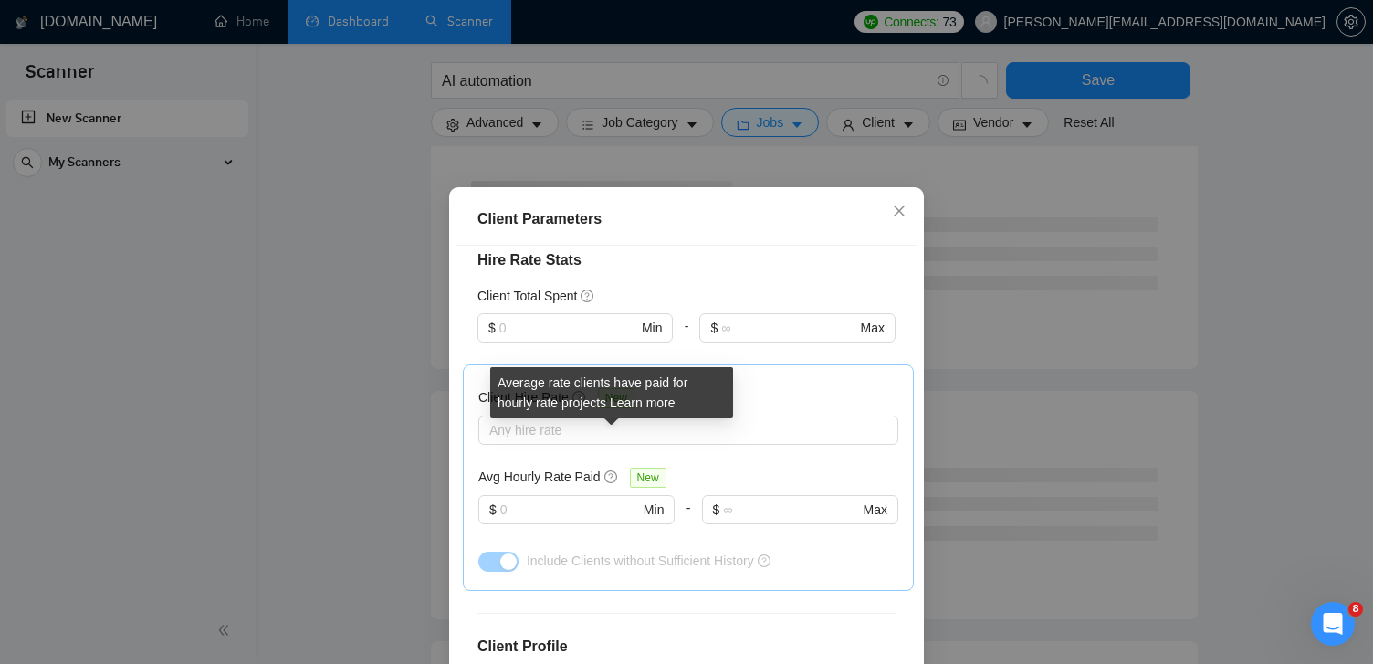
scroll to position [451, 0]
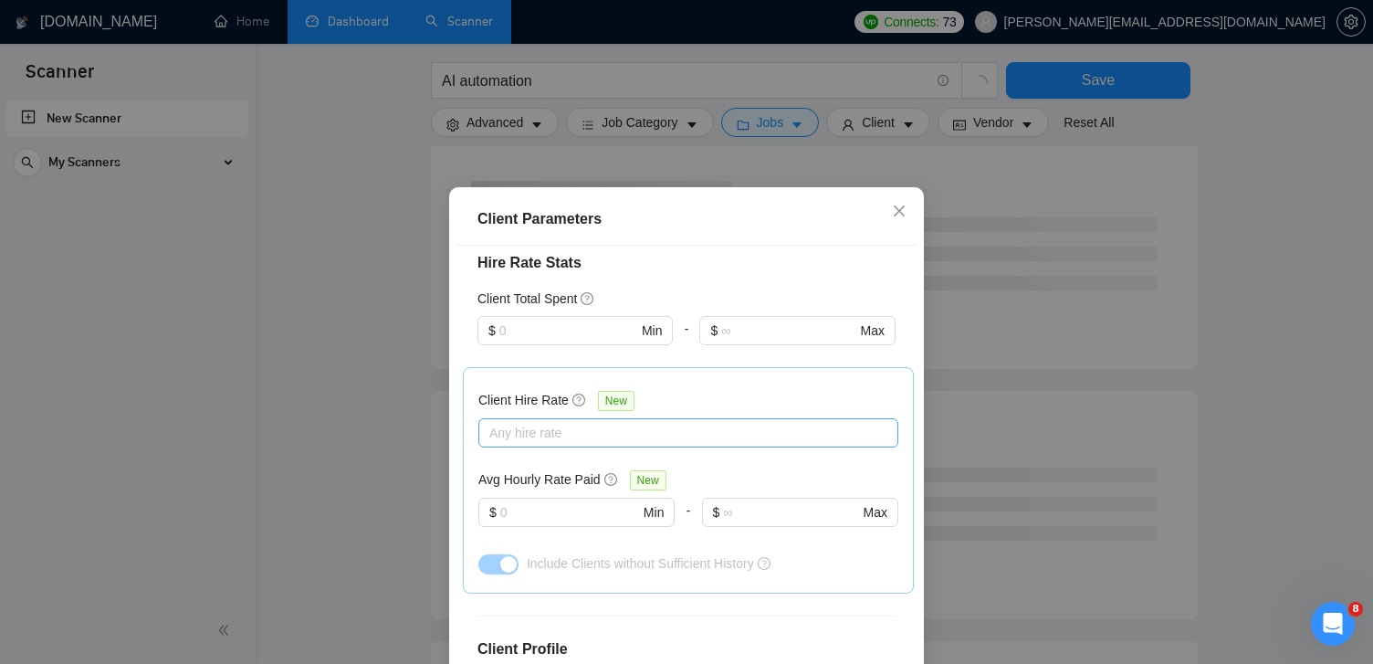
click at [573, 436] on div at bounding box center [679, 433] width 393 height 22
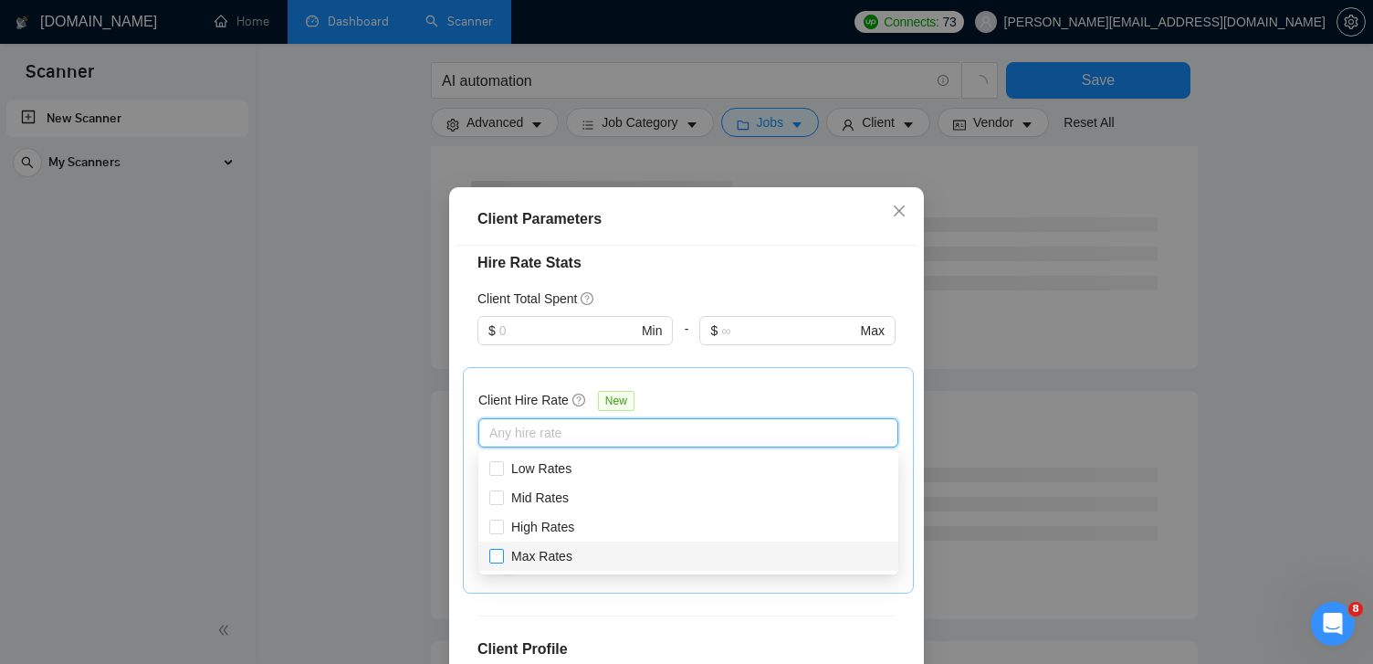
click at [538, 554] on span "Max Rates" at bounding box center [541, 556] width 61 height 15
click at [502, 554] on input "Max Rates" at bounding box center [495, 555] width 13 height 13
checkbox input "true"
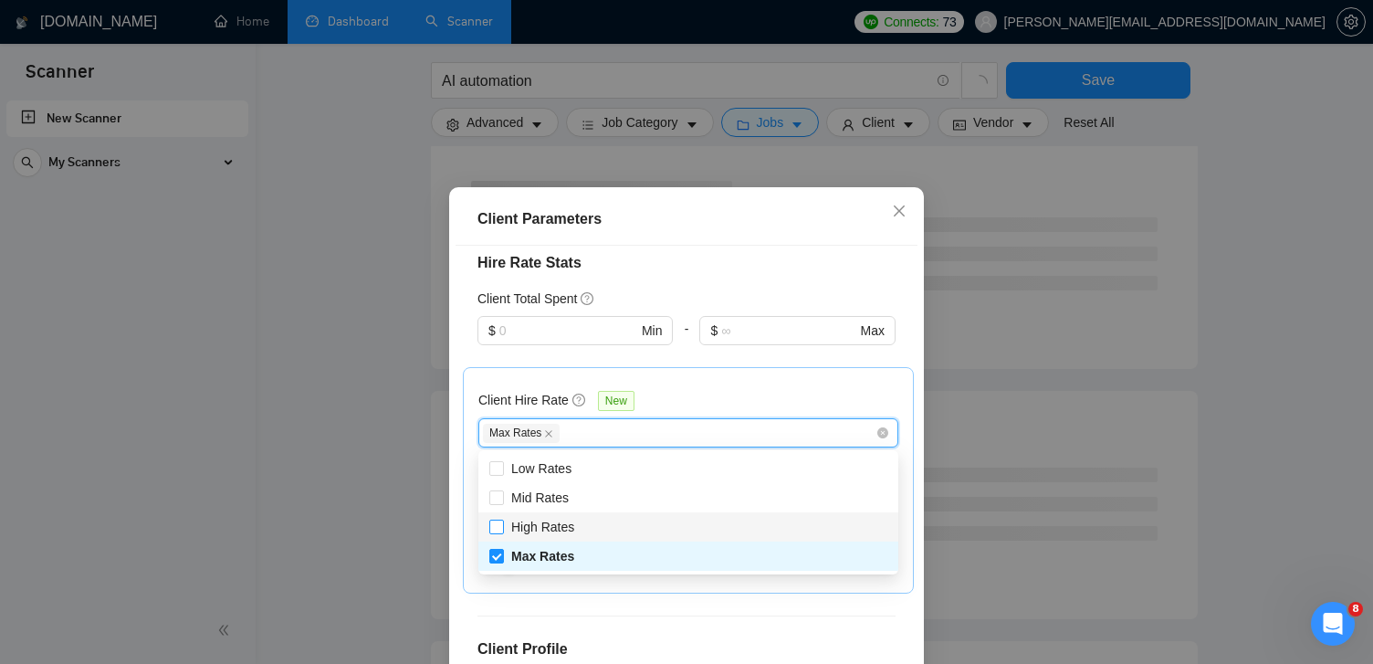
click at [525, 530] on span "High Rates" at bounding box center [542, 527] width 63 height 15
click at [502, 530] on input "High Rates" at bounding box center [495, 526] width 13 height 13
checkbox input "true"
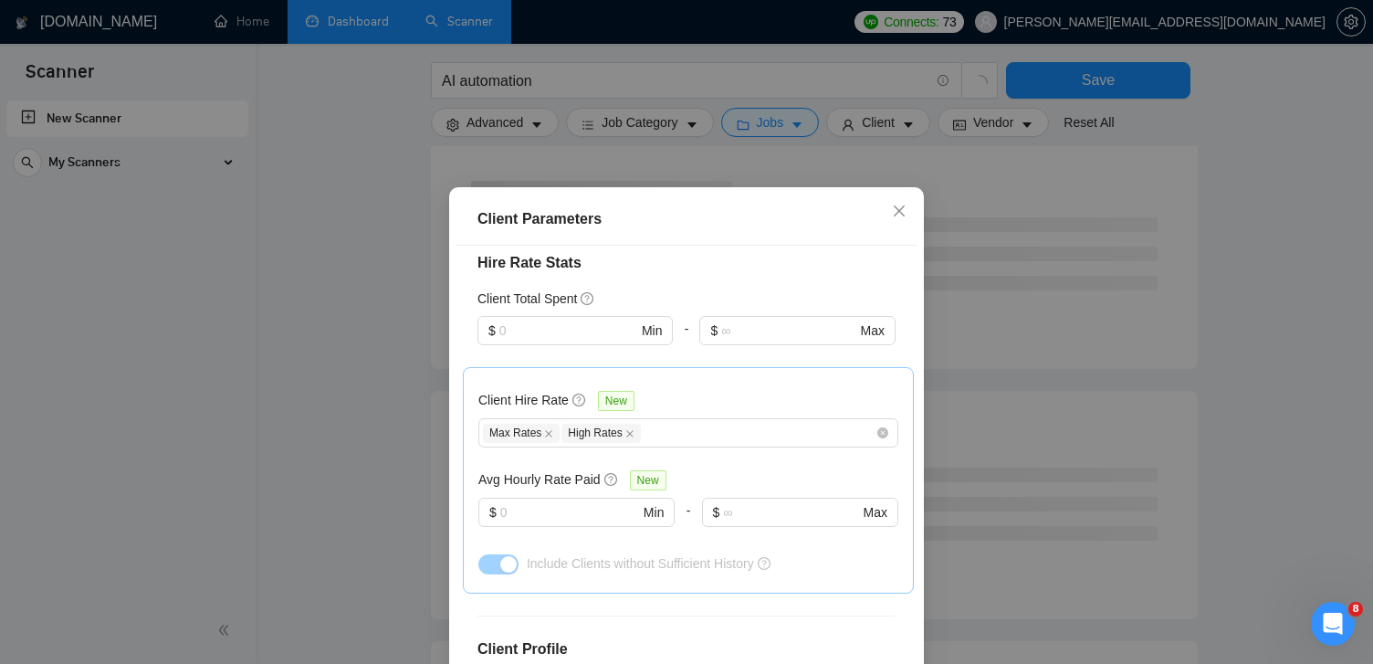
click at [753, 255] on h4 "Hire Rate Stats" at bounding box center [687, 263] width 418 height 22
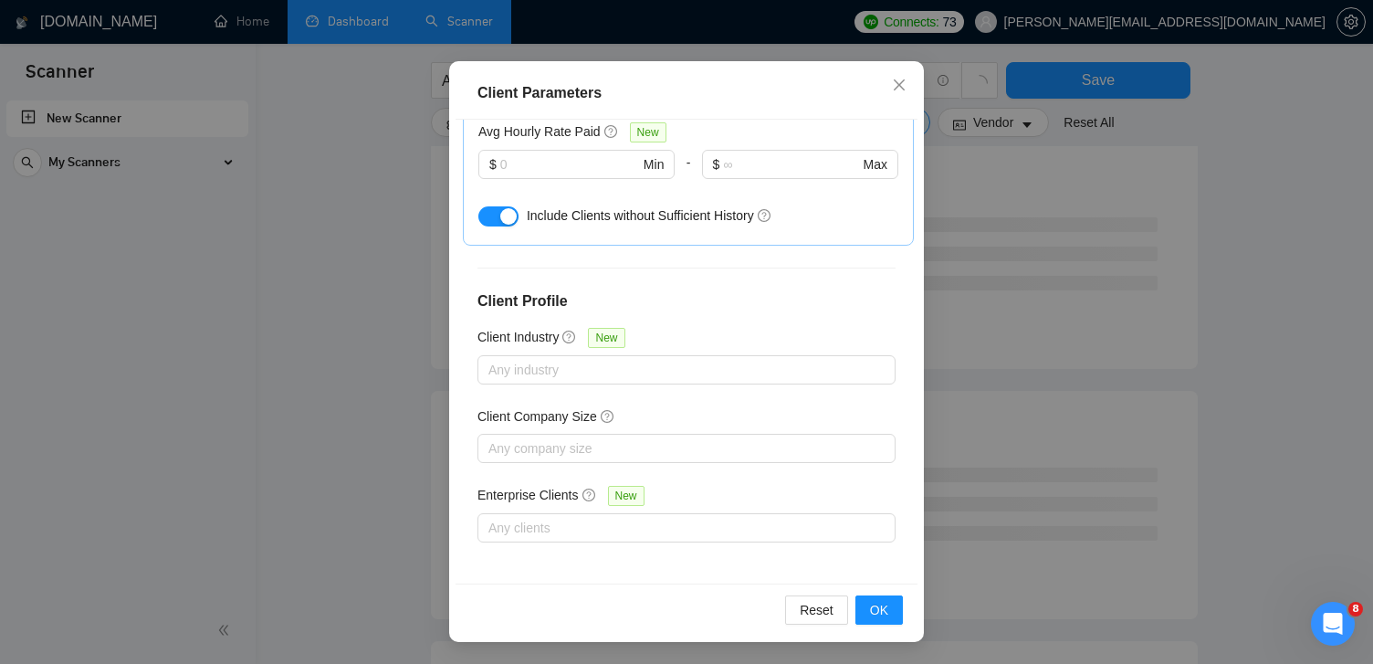
scroll to position [122, 0]
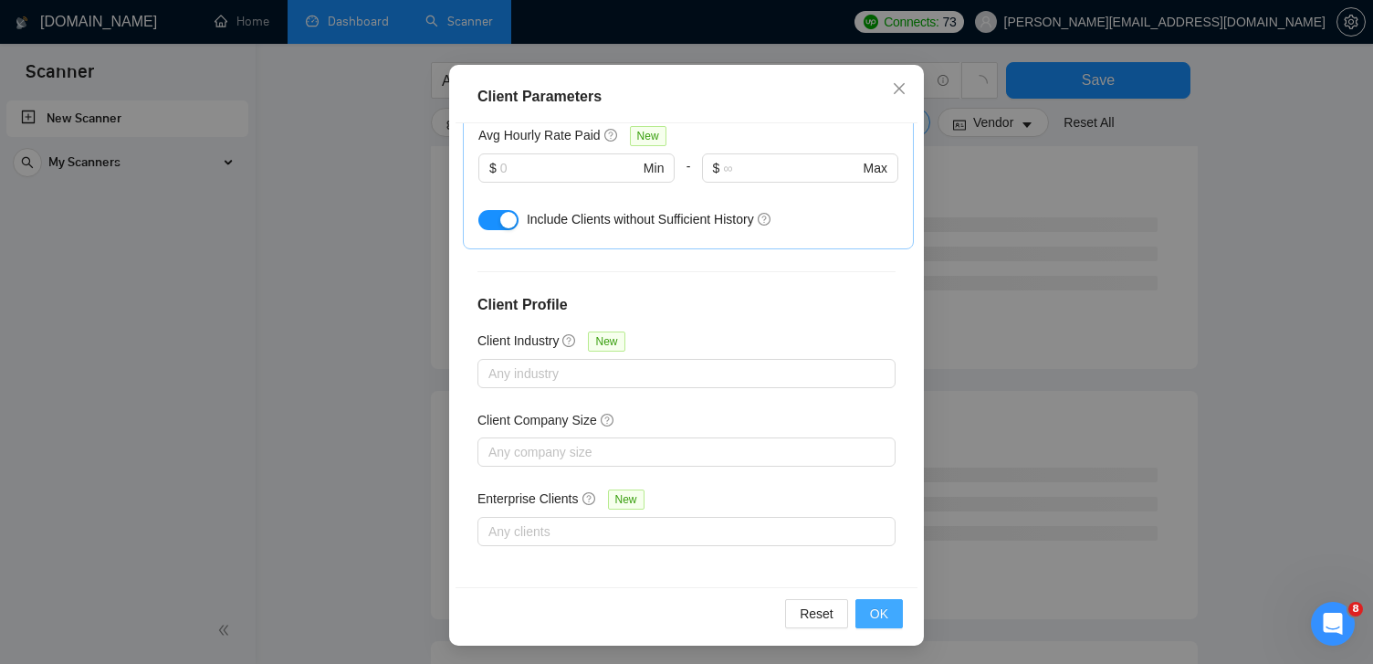
click at [887, 610] on span "OK" at bounding box center [879, 614] width 18 height 20
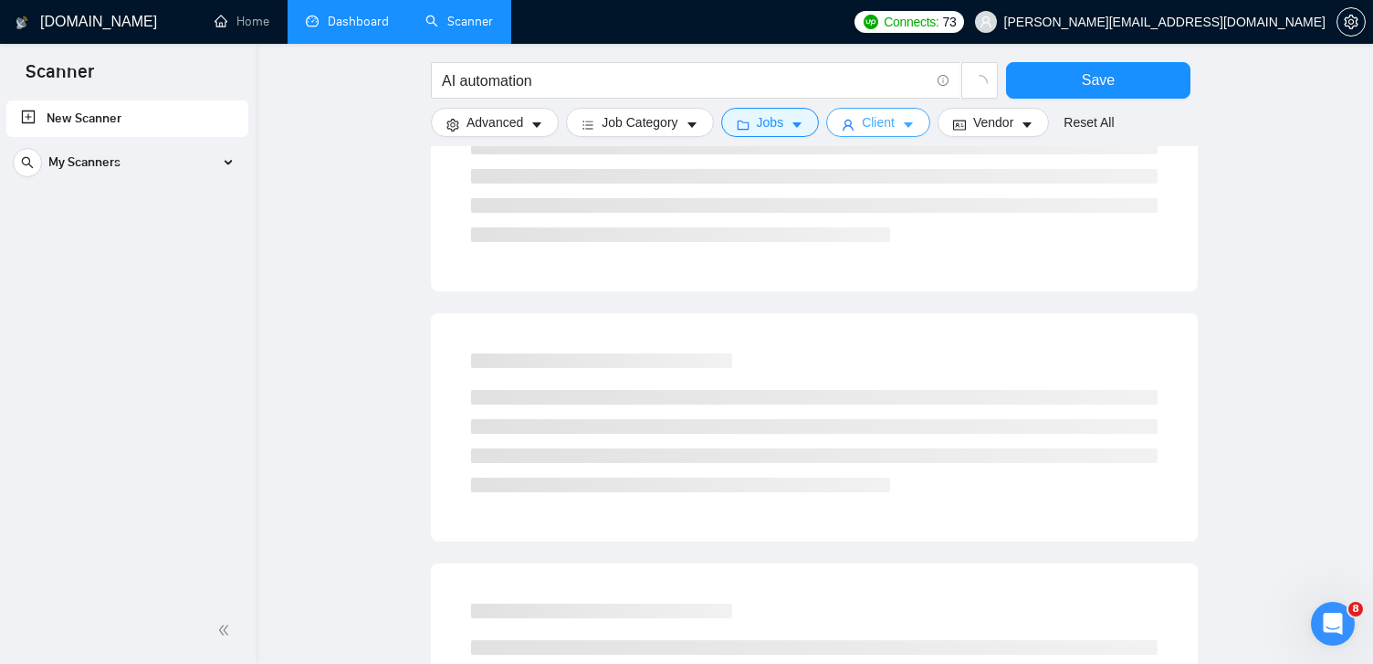
scroll to position [0, 0]
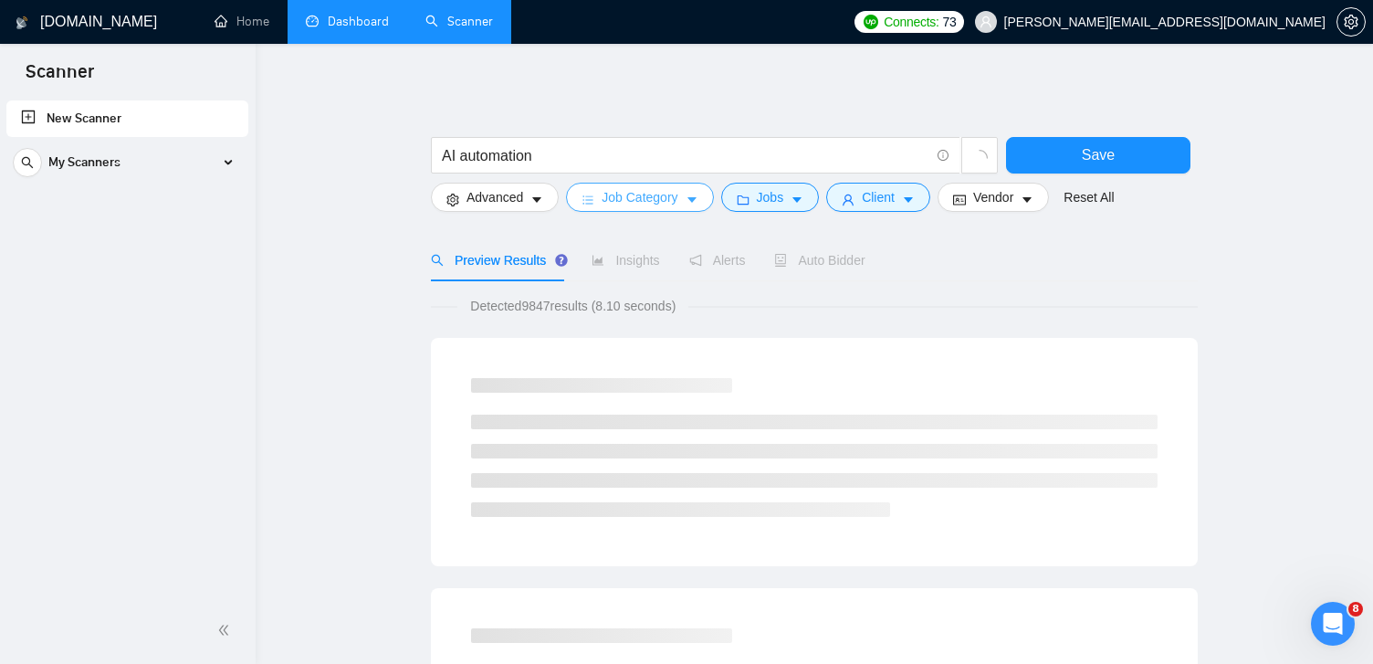
click at [652, 197] on span "Job Category" at bounding box center [640, 197] width 76 height 20
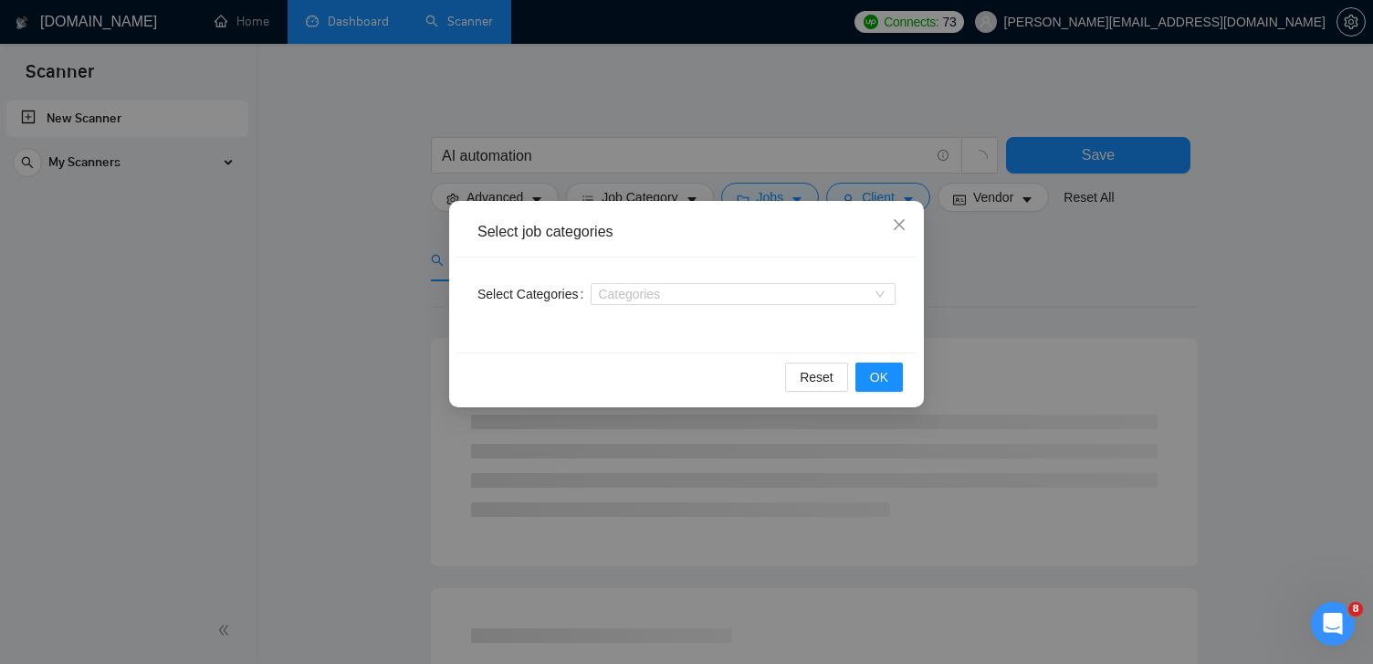
click at [664, 195] on div "Select job categories Select Categories Categories Reset OK" at bounding box center [686, 332] width 1373 height 664
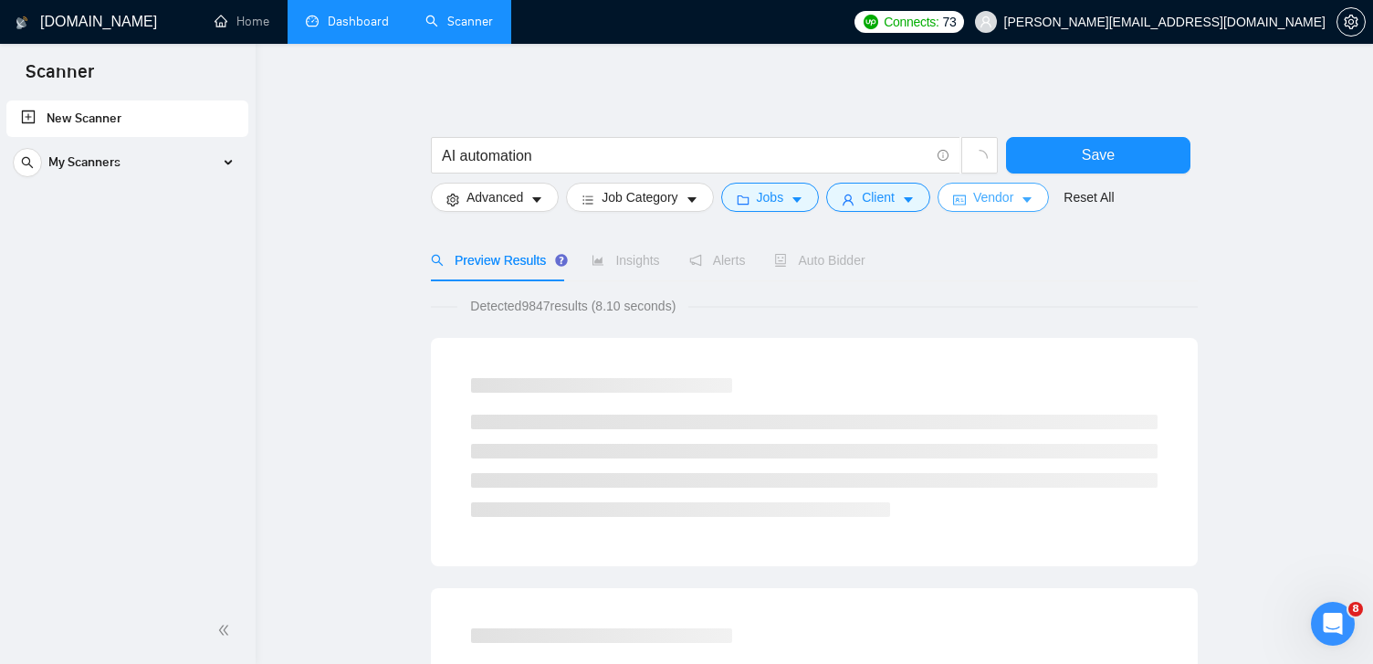
click at [1010, 207] on button "Vendor" at bounding box center [993, 197] width 111 height 29
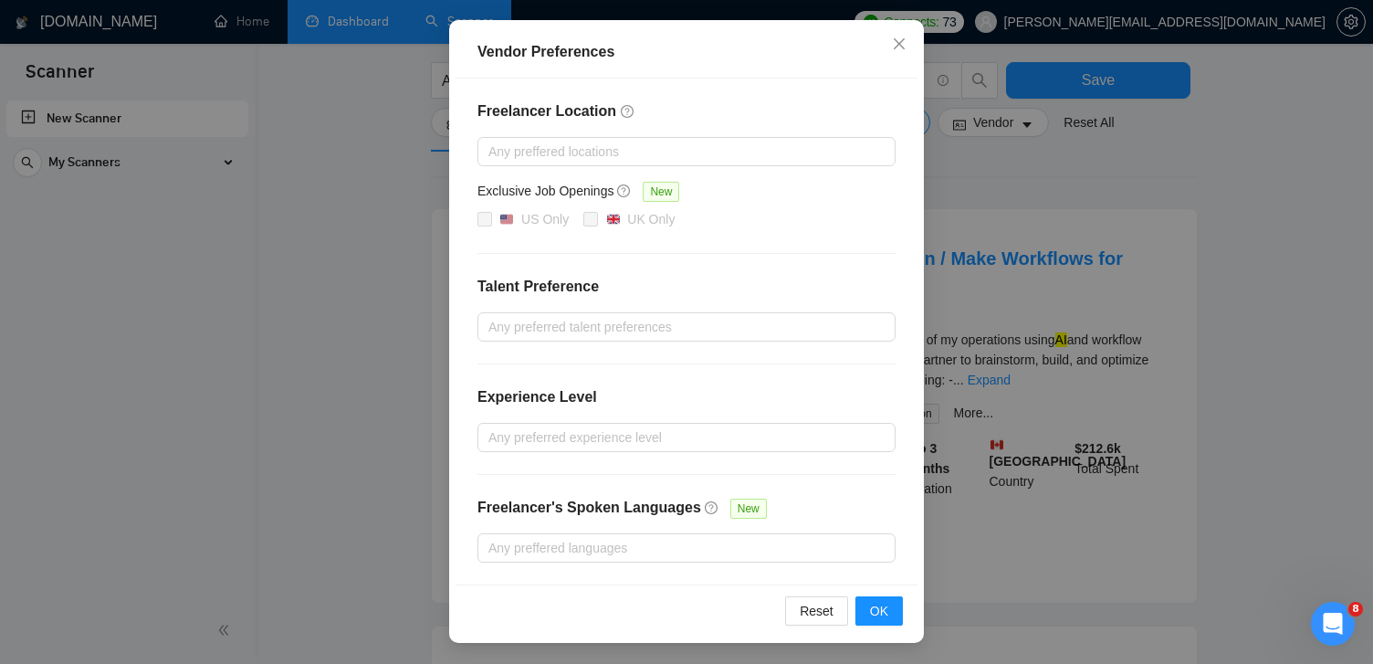
scroll to position [141, 0]
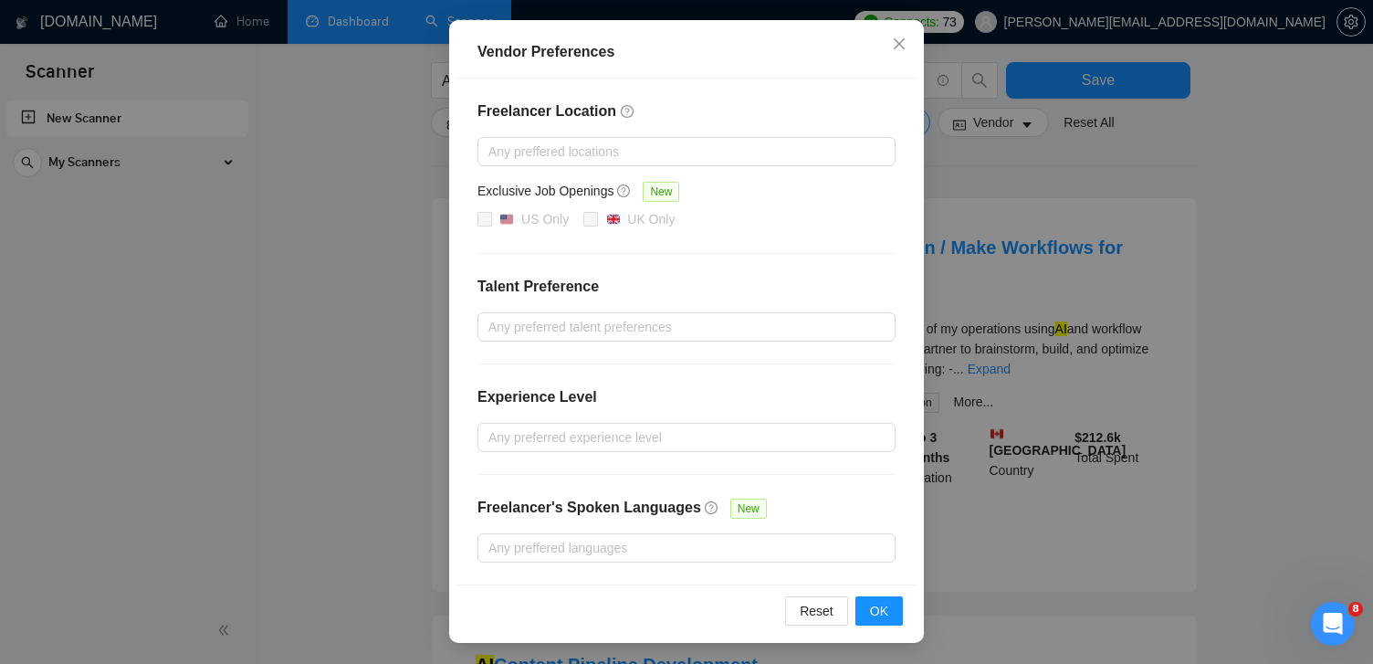
click at [415, 456] on div "Vendor Preferences Freelancer Location Any preffered locations Exclusive Job Op…" at bounding box center [686, 332] width 1373 height 664
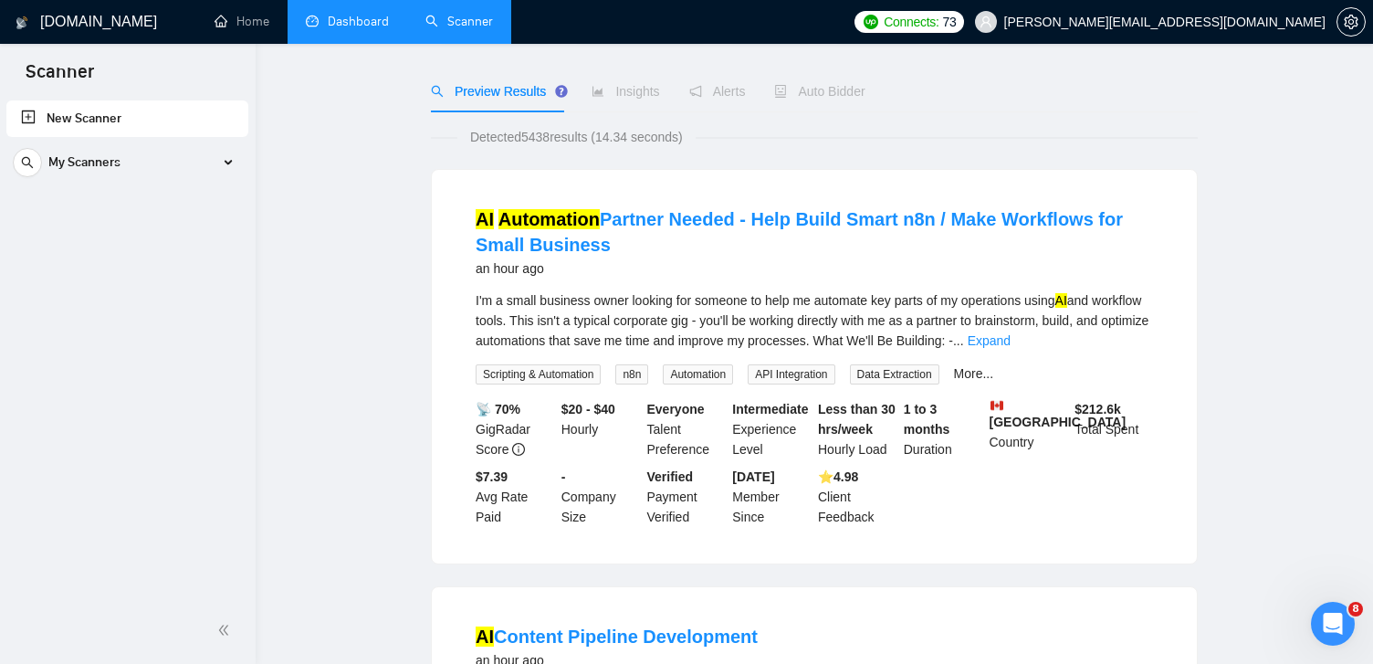
scroll to position [0, 0]
